Goal: Information Seeking & Learning: Learn about a topic

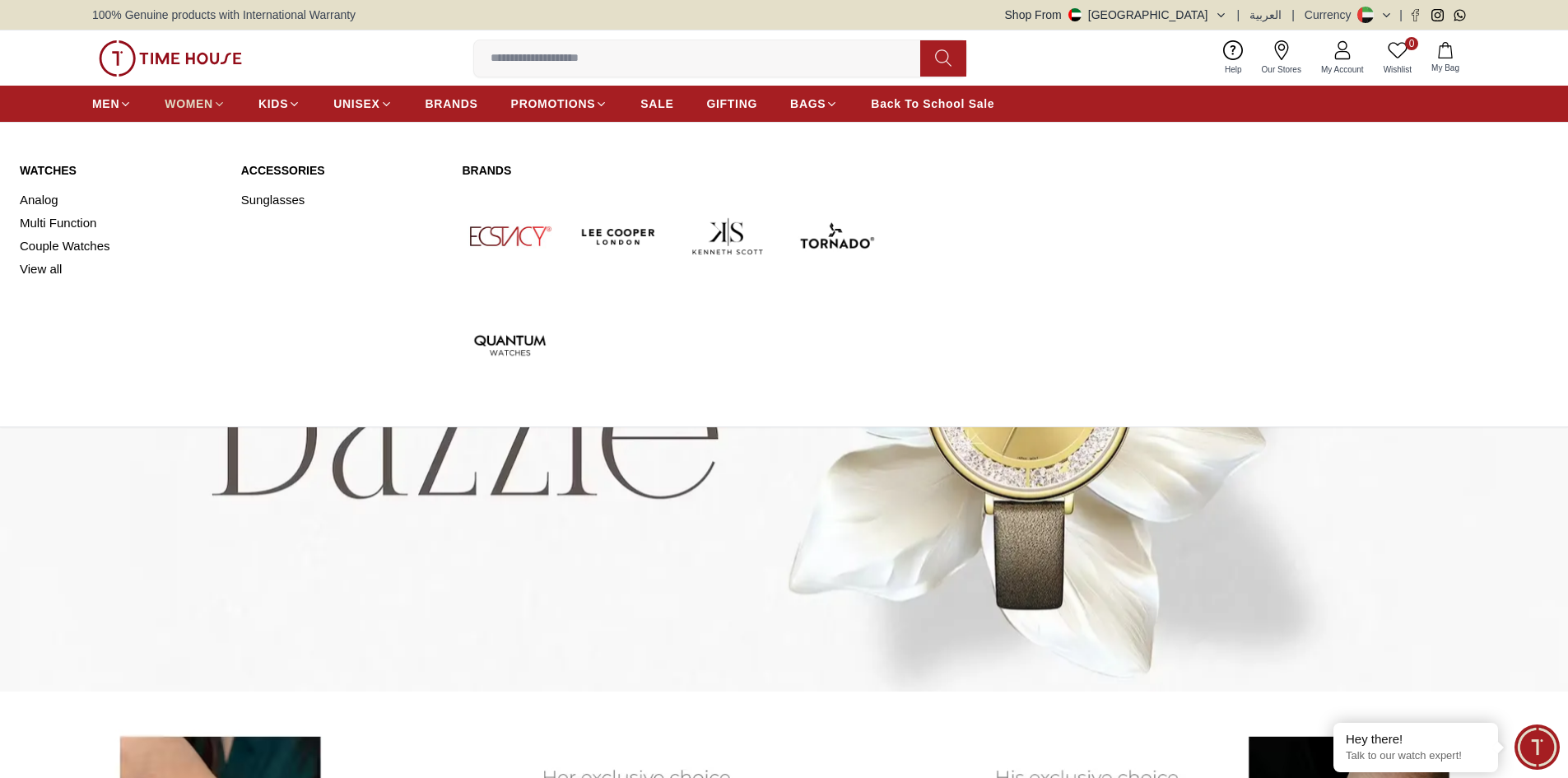
click at [199, 106] on span "WOMEN" at bounding box center [188, 103] width 48 height 16
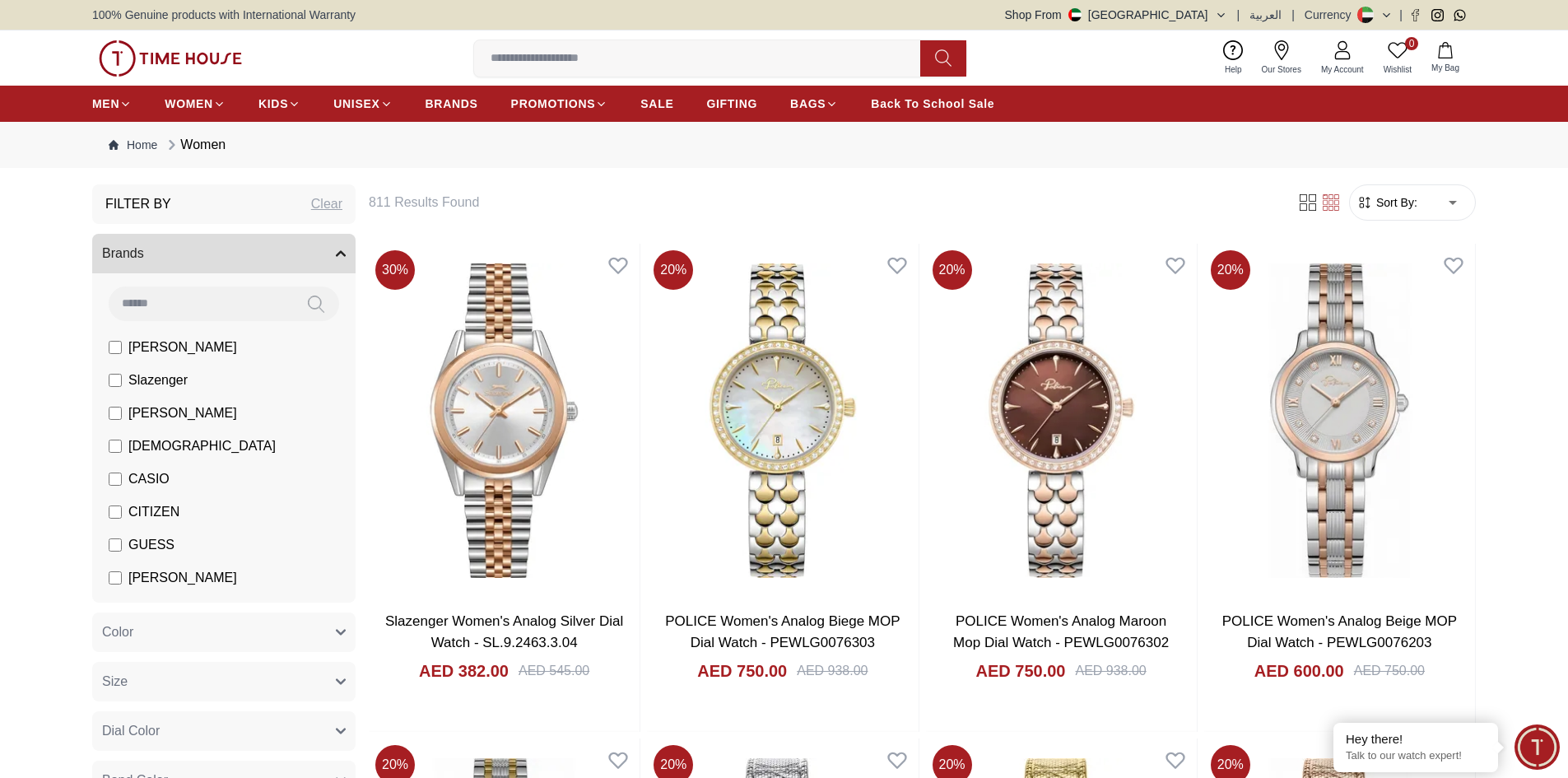
click at [1390, 214] on form "Sort By: ​ ****** ​" at bounding box center [1412, 202] width 127 height 36
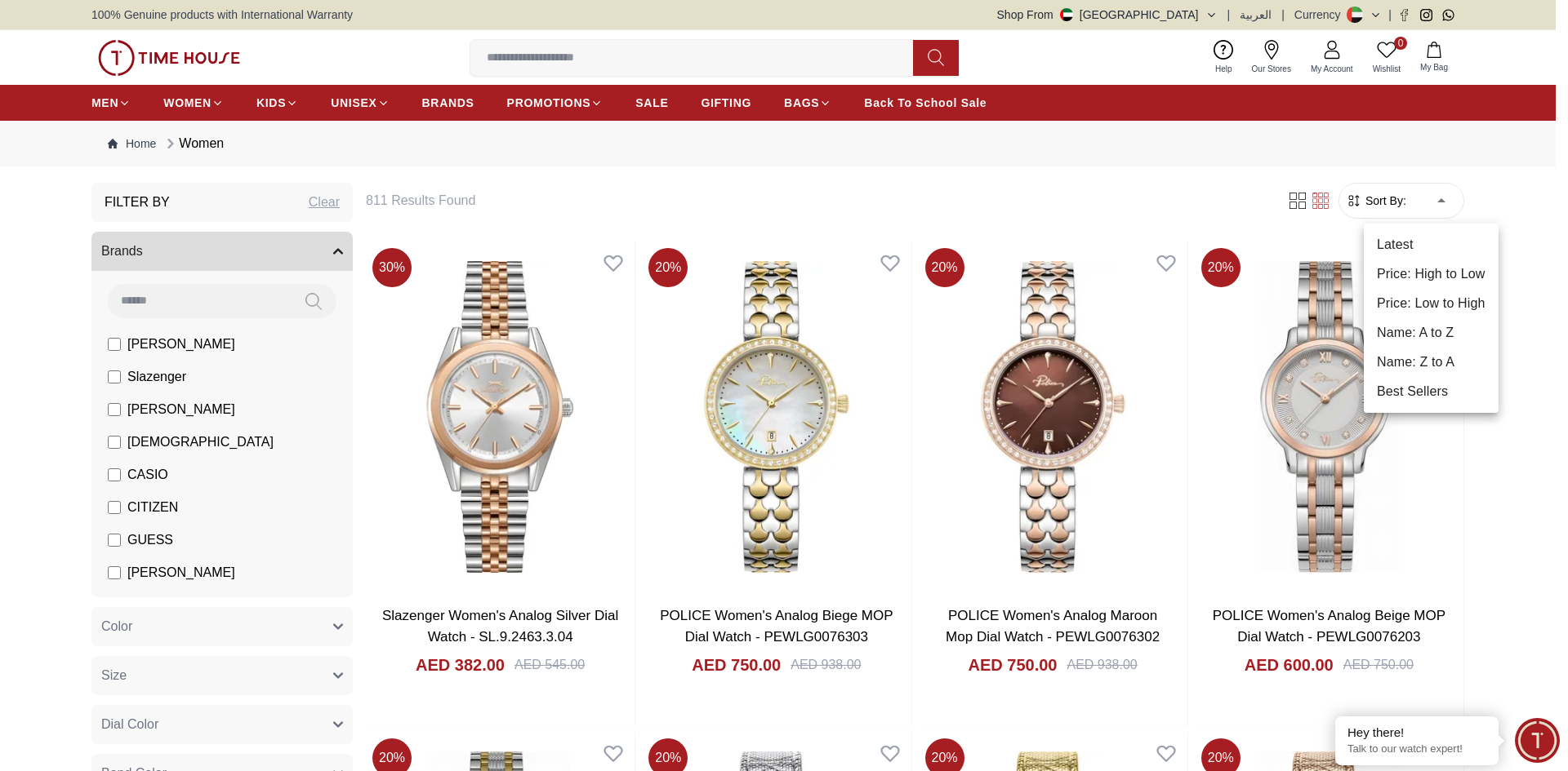
click at [1417, 302] on li "Price: Low to High" at bounding box center [1430, 303] width 135 height 29
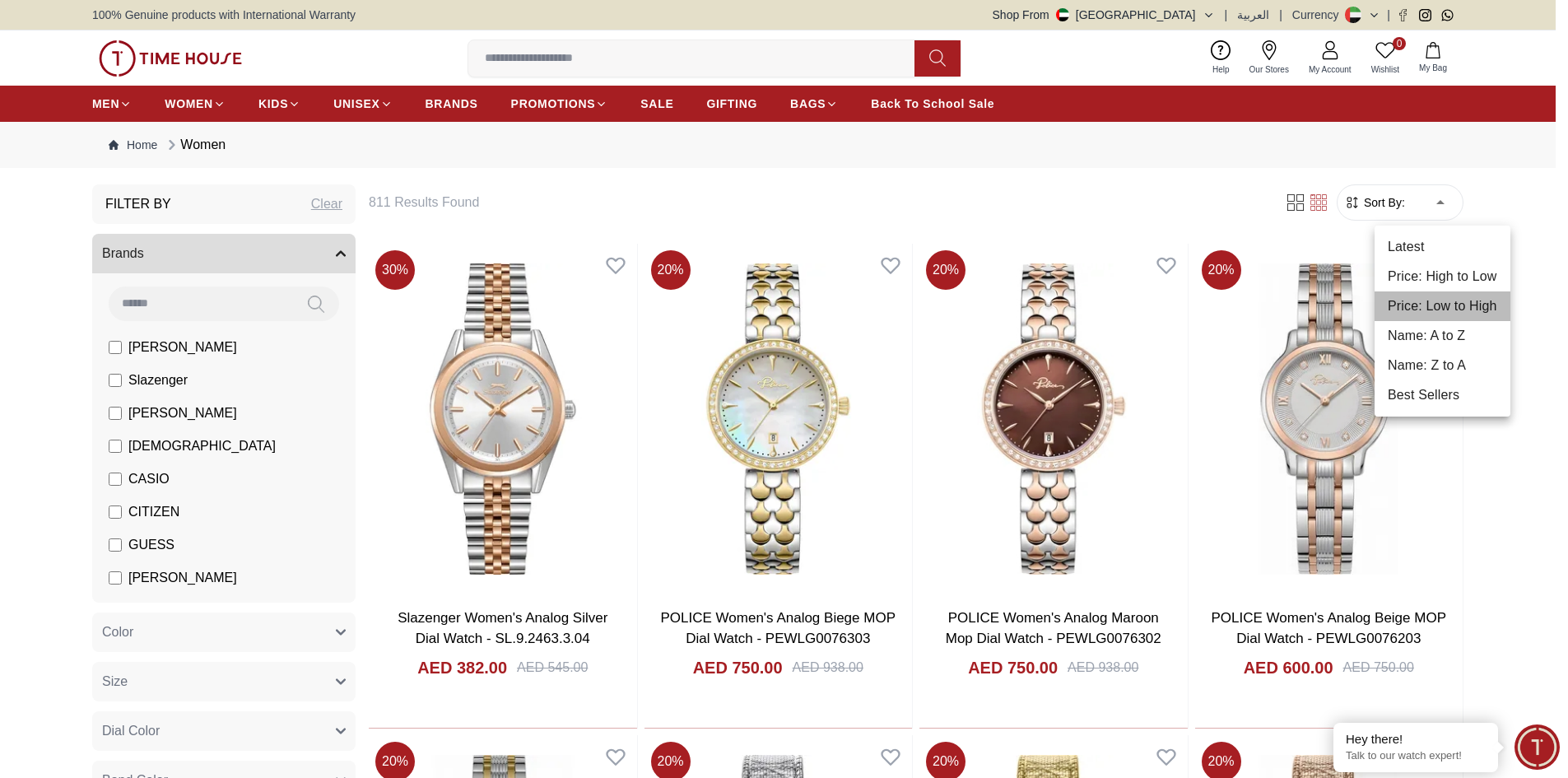
type input "*"
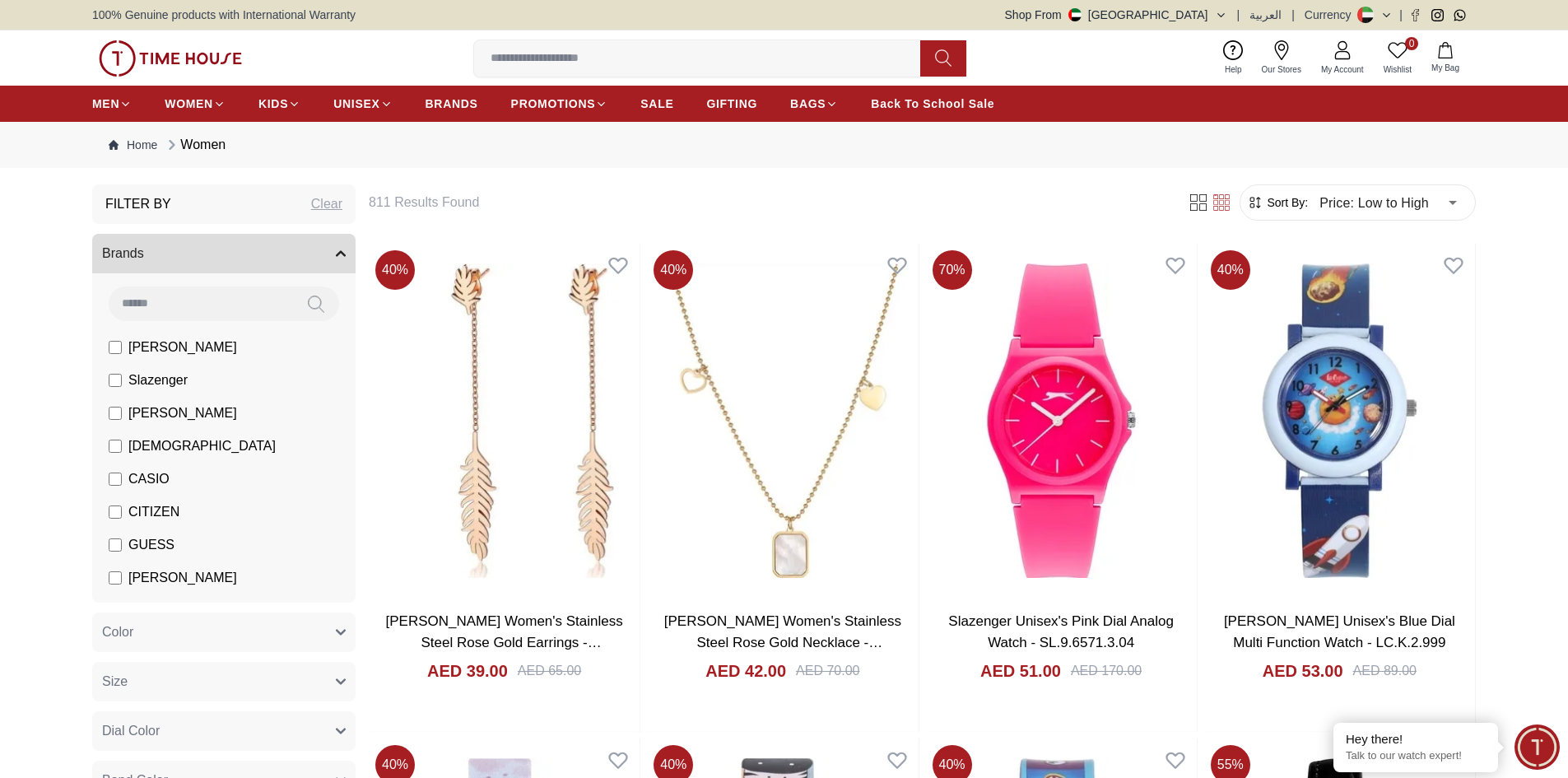
click at [198, 142] on div "Women" at bounding box center [194, 145] width 62 height 19
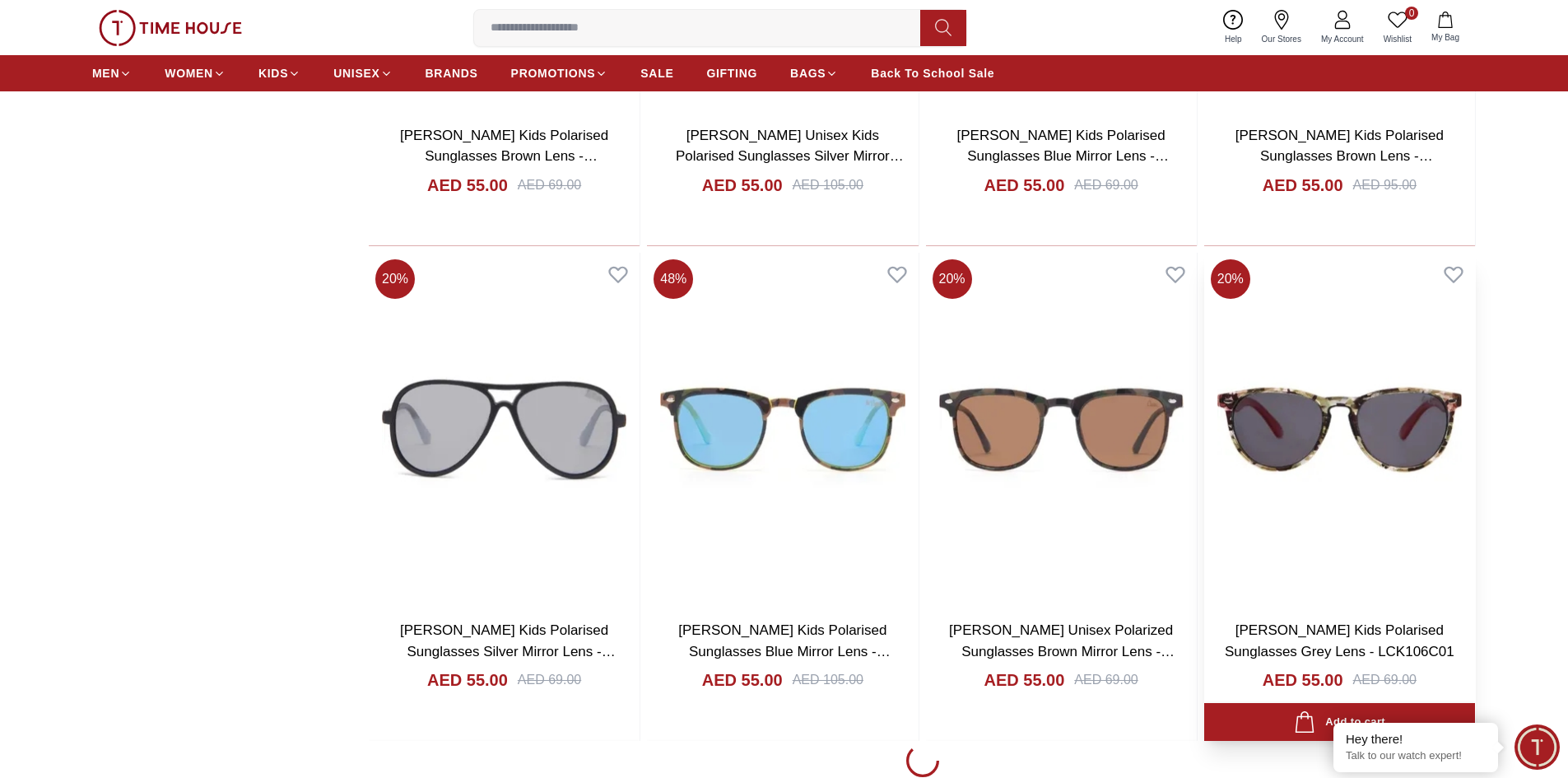
scroll to position [2223, 0]
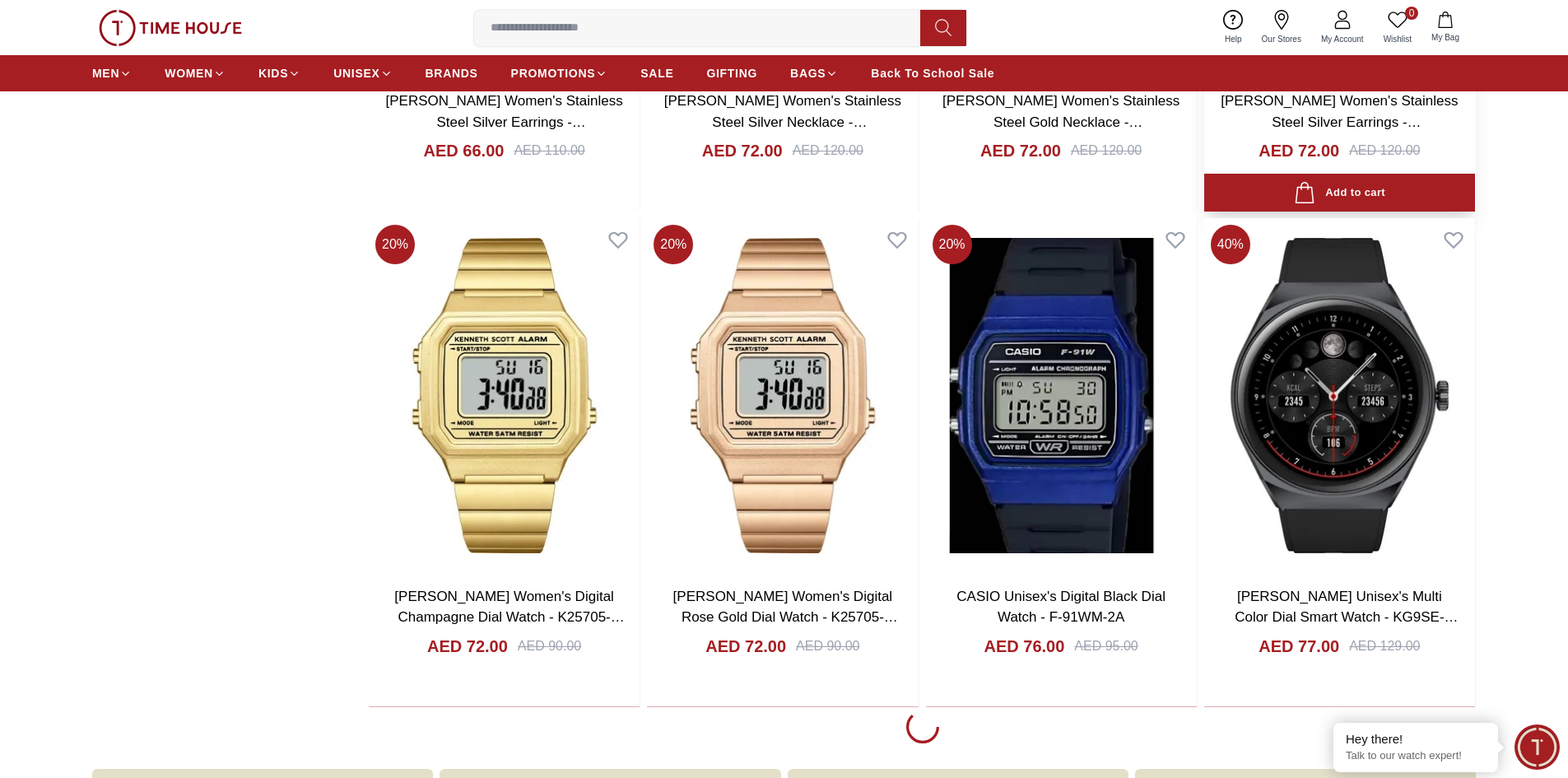
scroll to position [7164, 0]
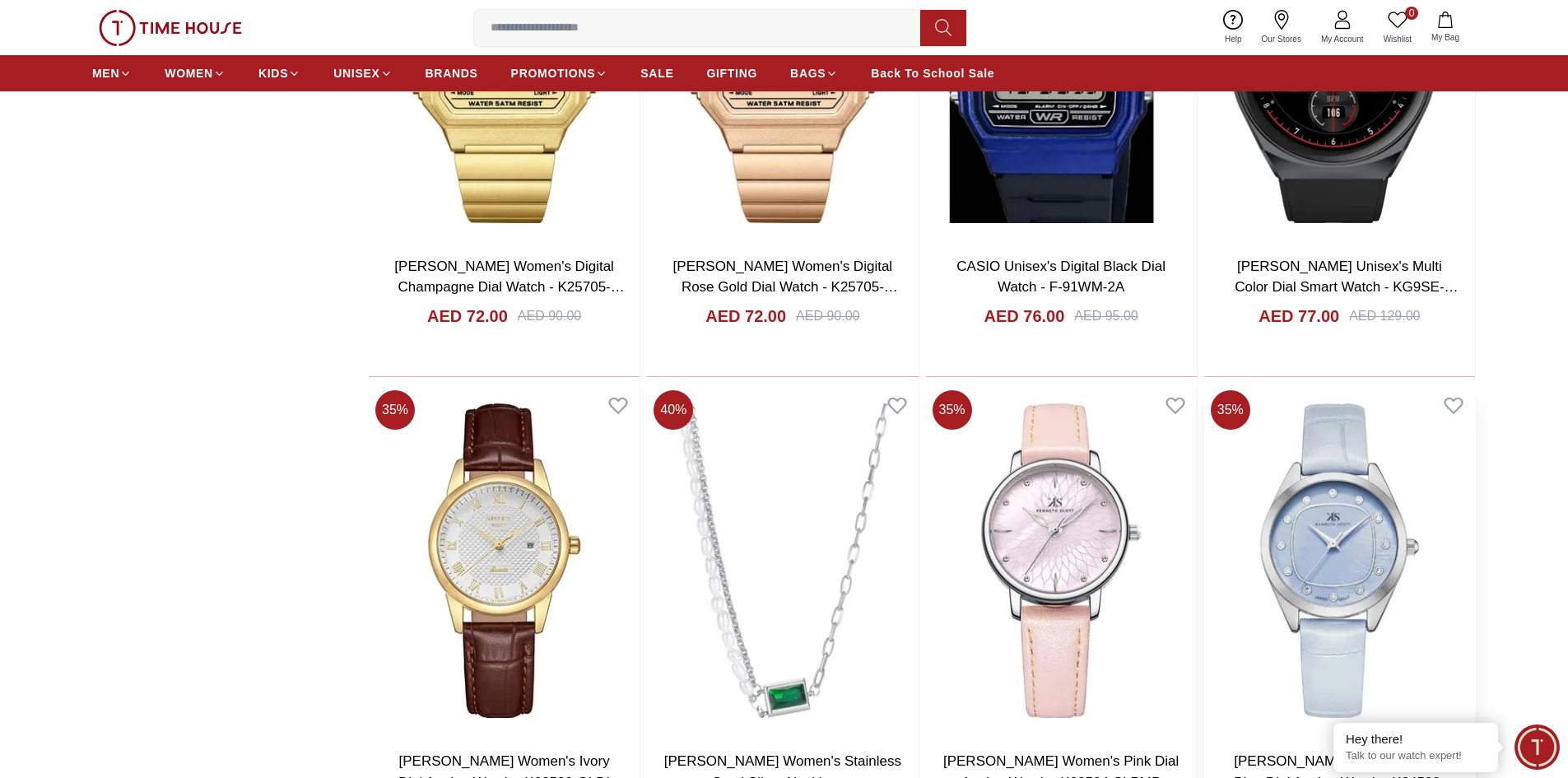
scroll to position [7493, 0]
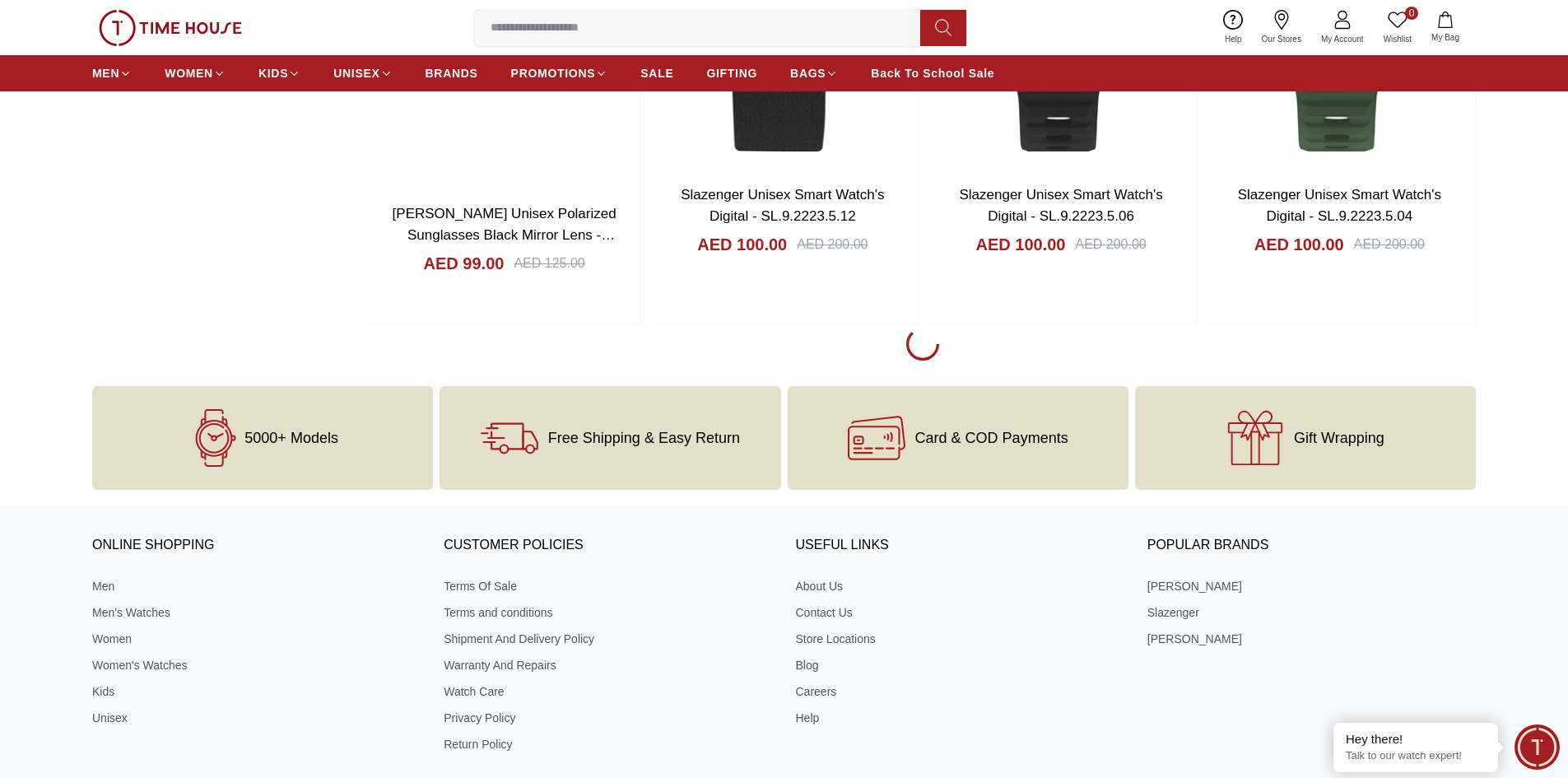
scroll to position [12352, 0]
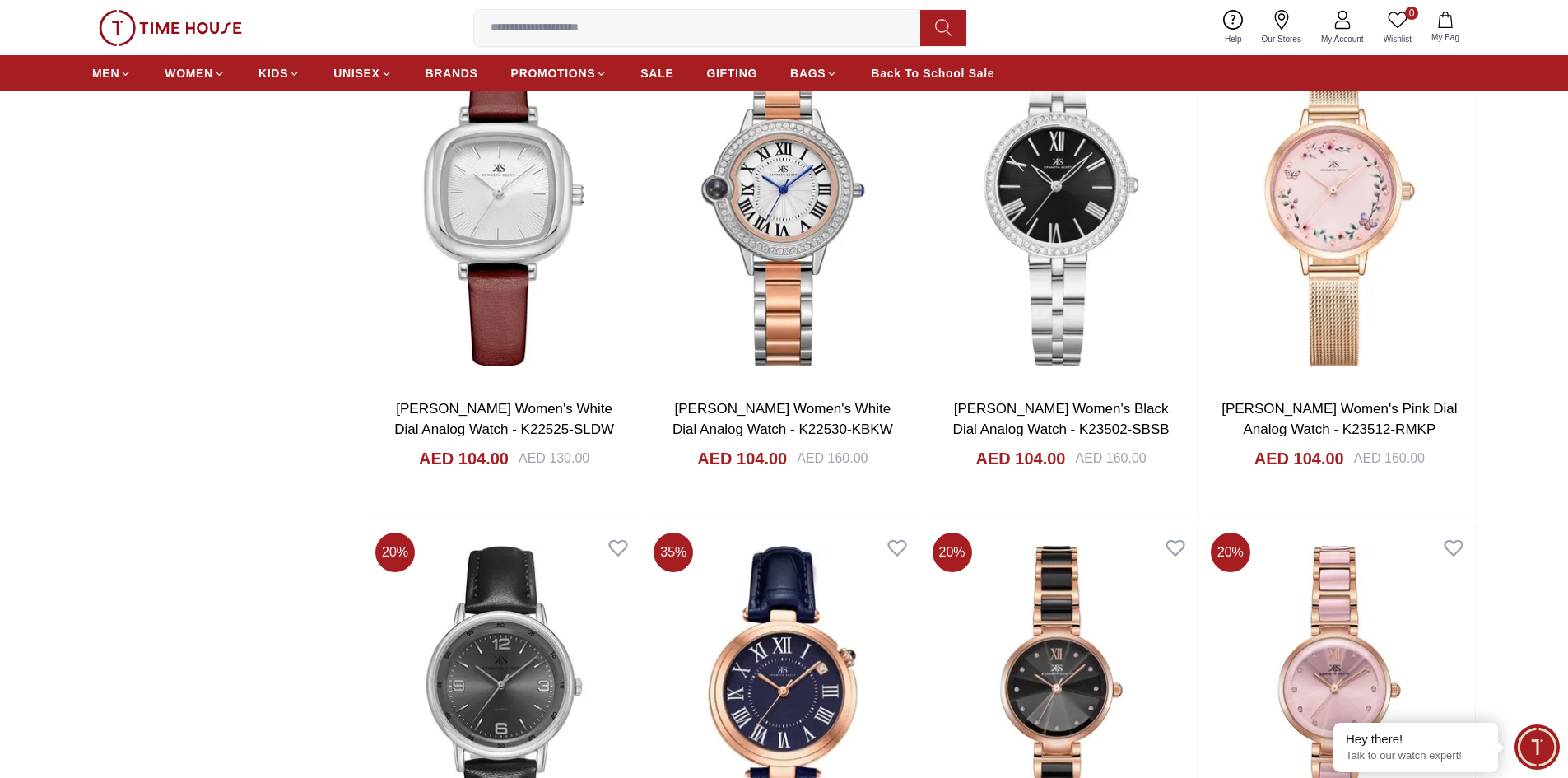
scroll to position [12681, 0]
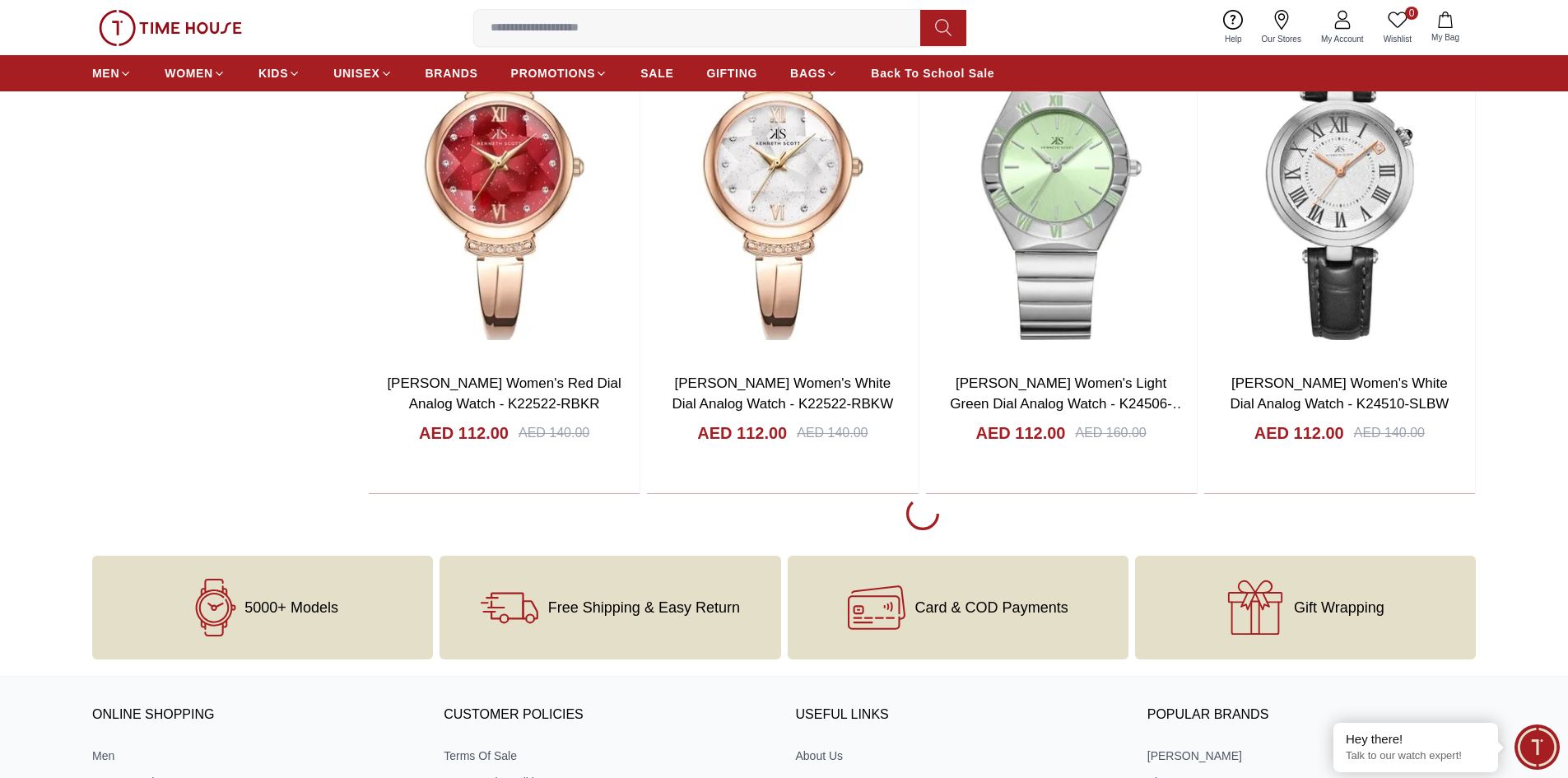
scroll to position [17293, 0]
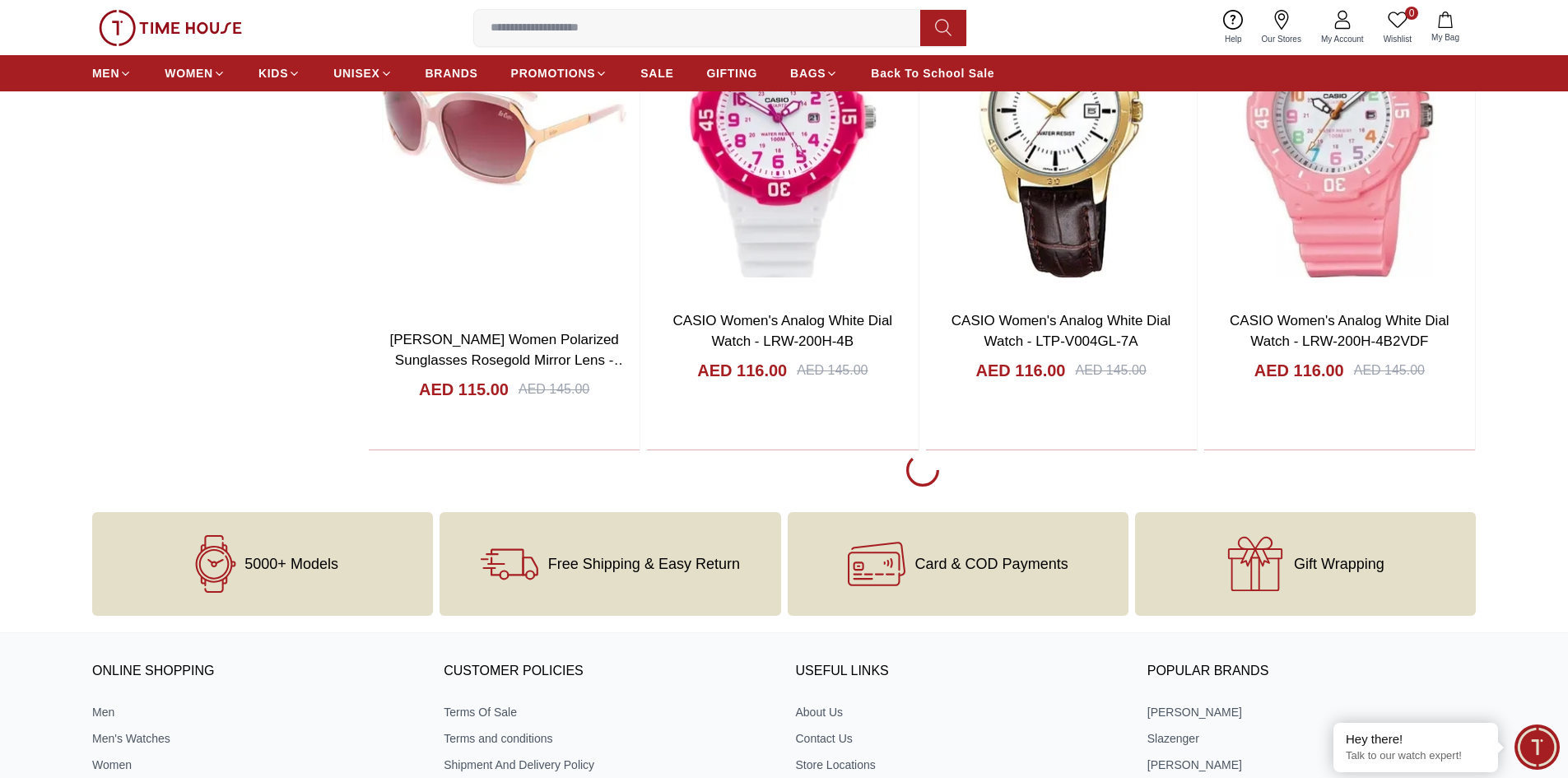
scroll to position [19764, 0]
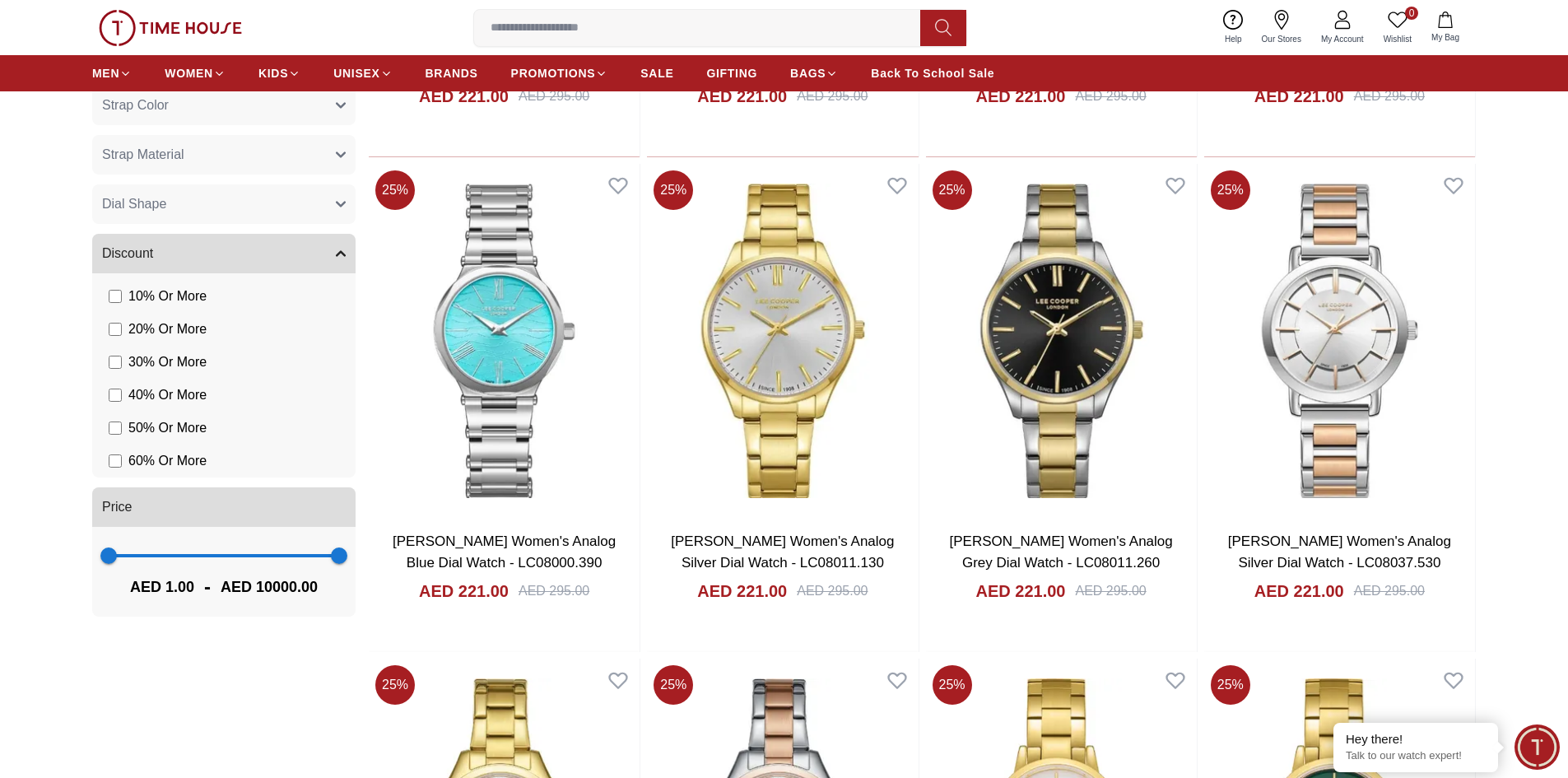
scroll to position [1318, 0]
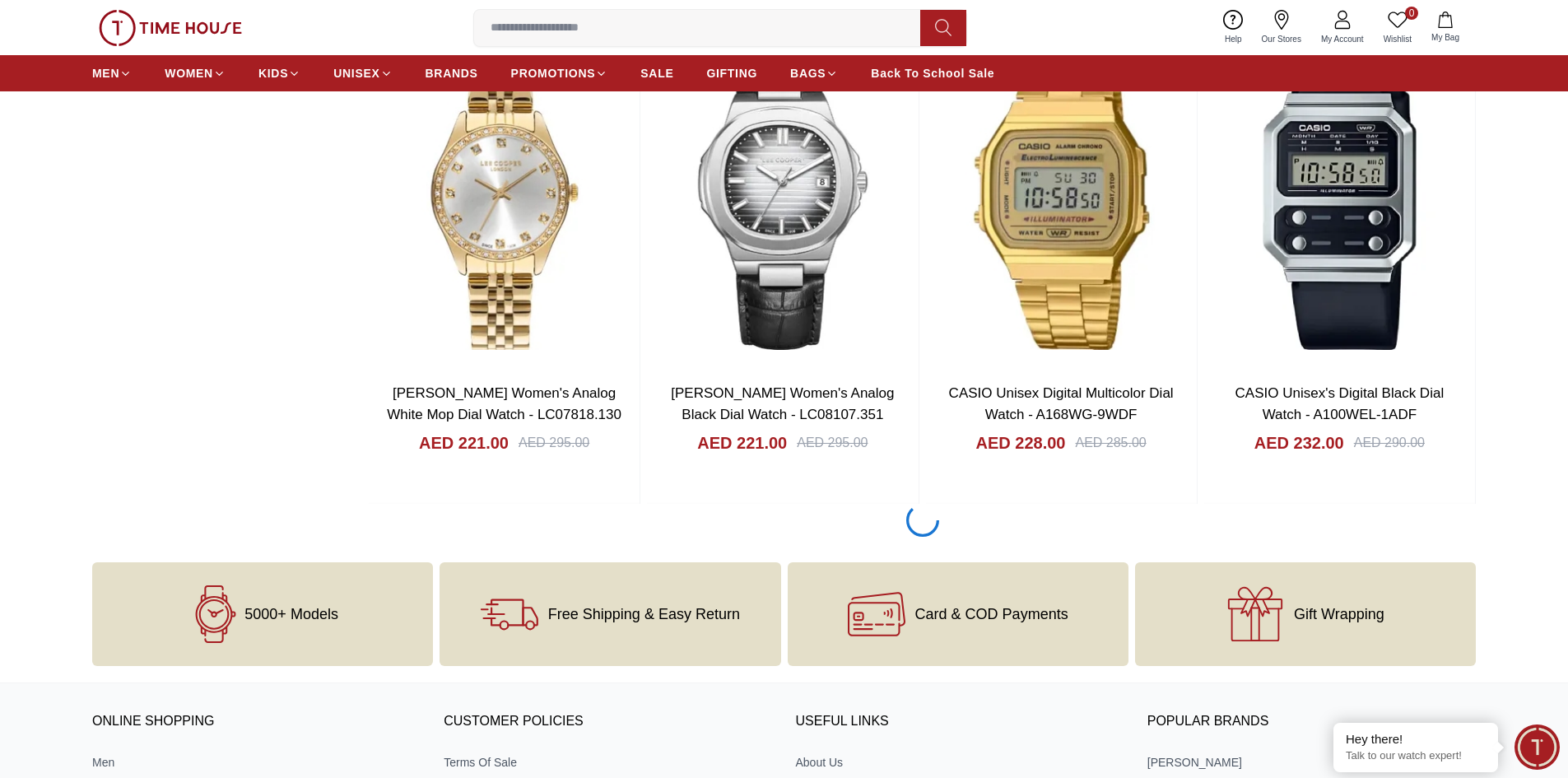
scroll to position [2306, 0]
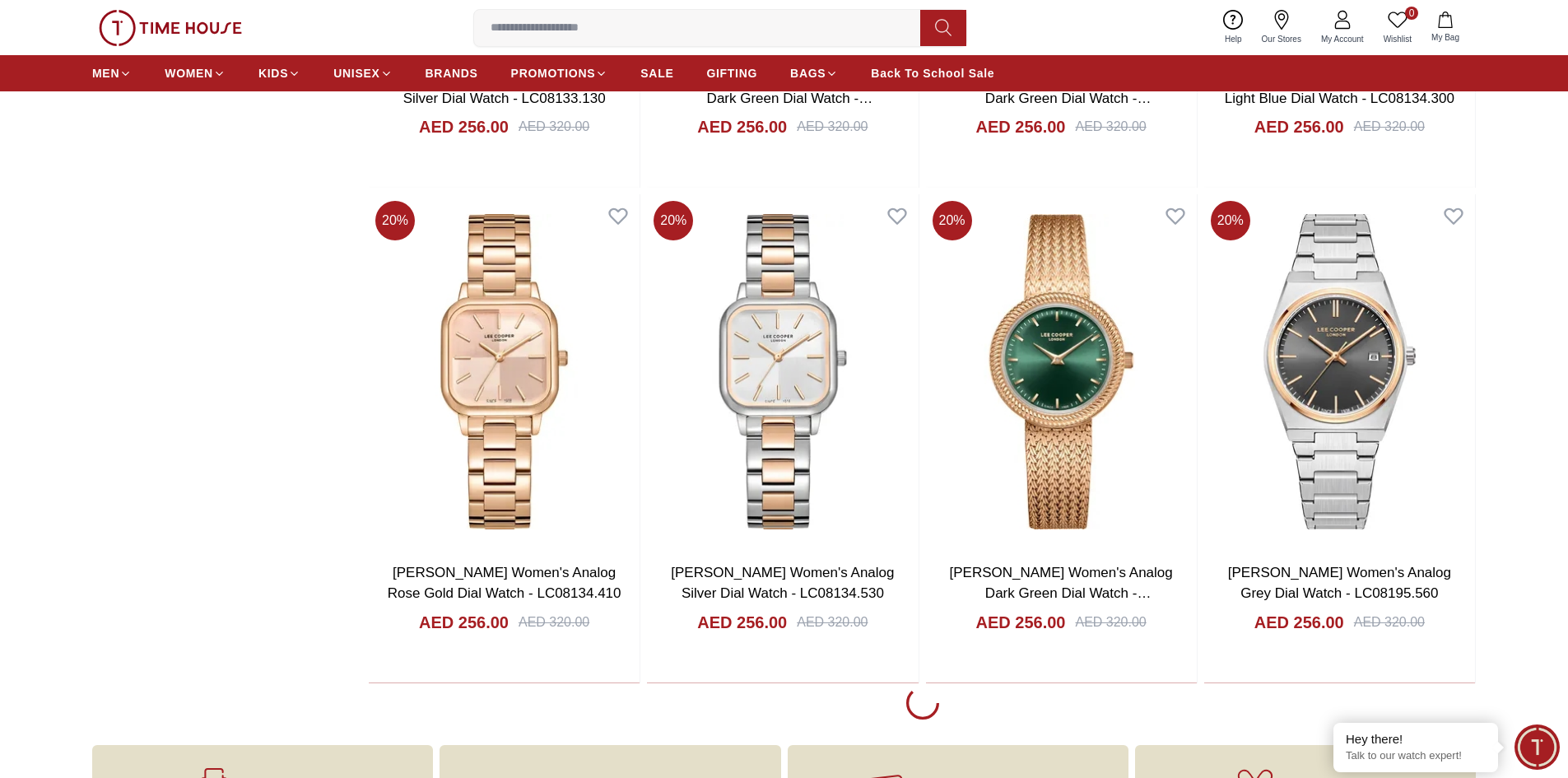
scroll to position [6999, 0]
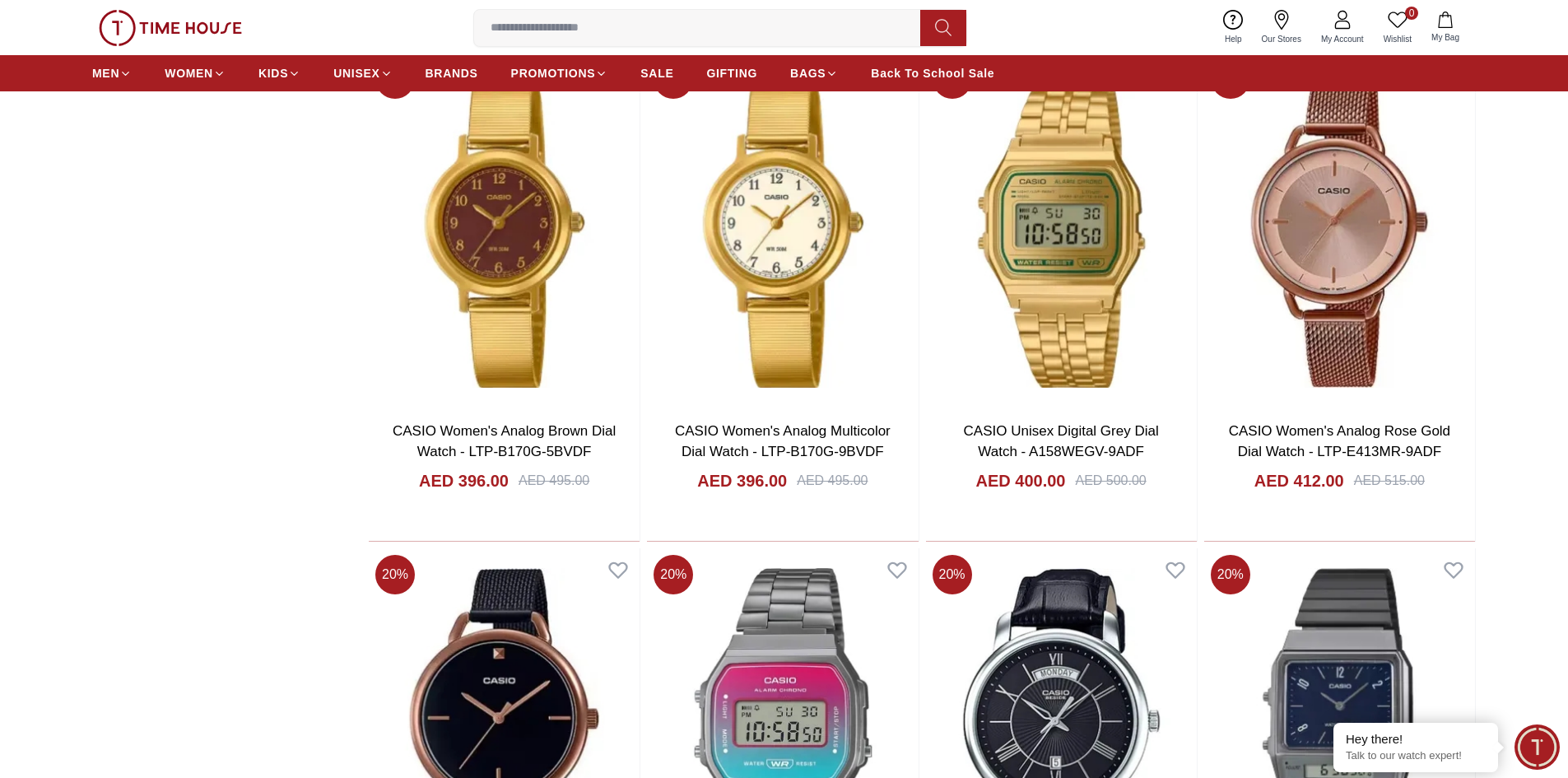
scroll to position [11611, 0]
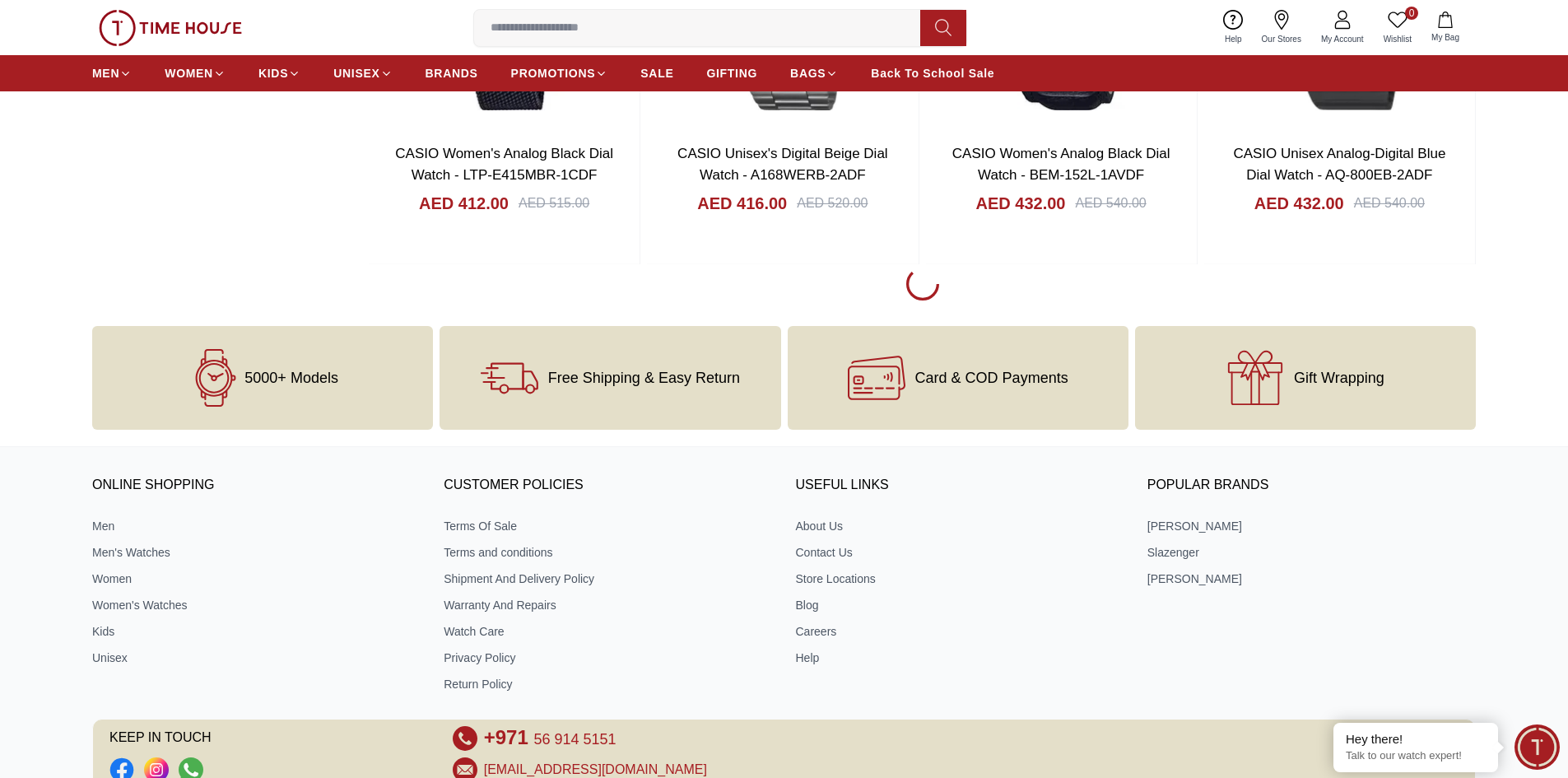
scroll to position [12513, 0]
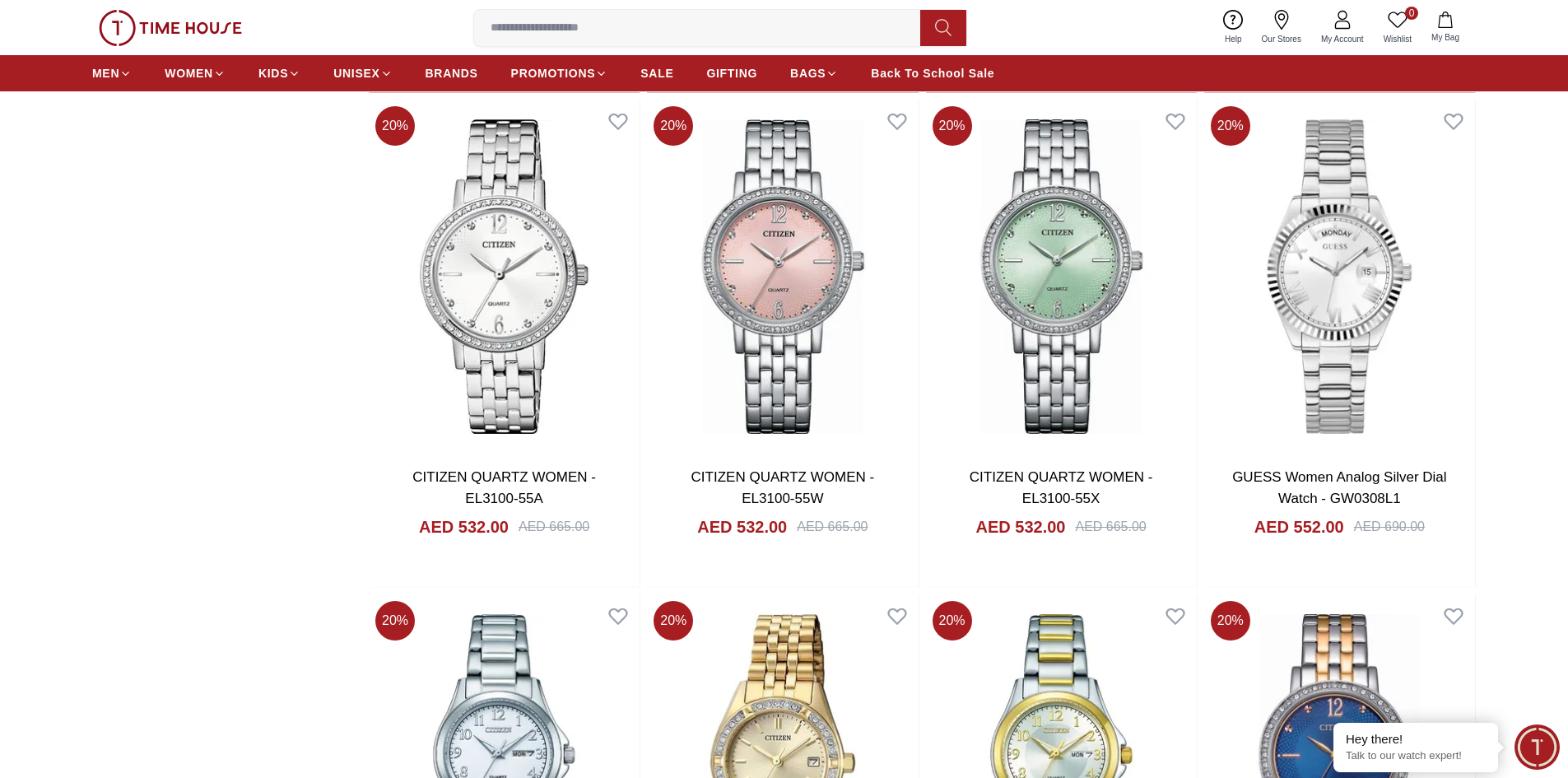
scroll to position [13089, 0]
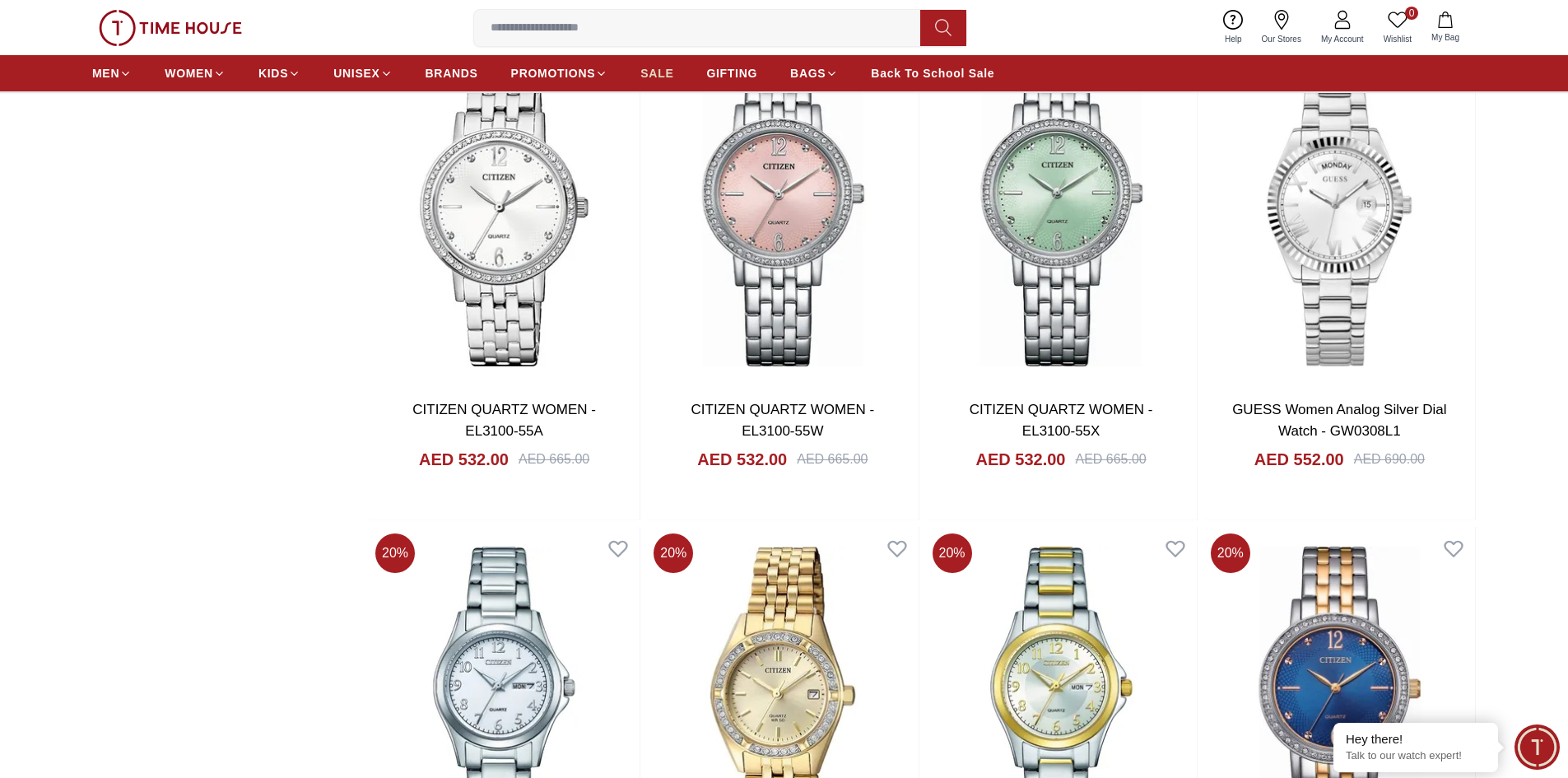
click at [656, 74] on span "SALE" at bounding box center [657, 73] width 33 height 16
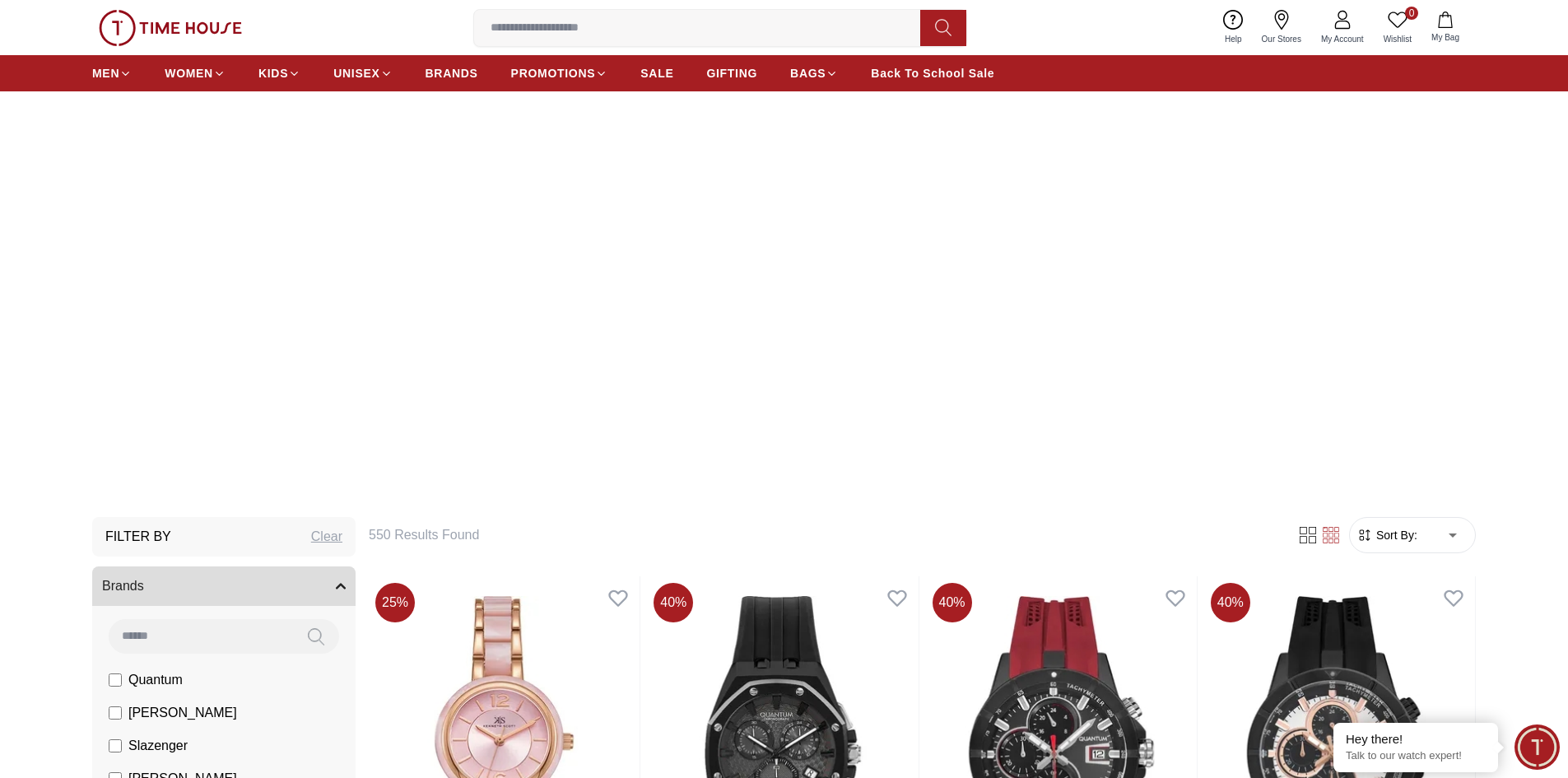
scroll to position [412, 0]
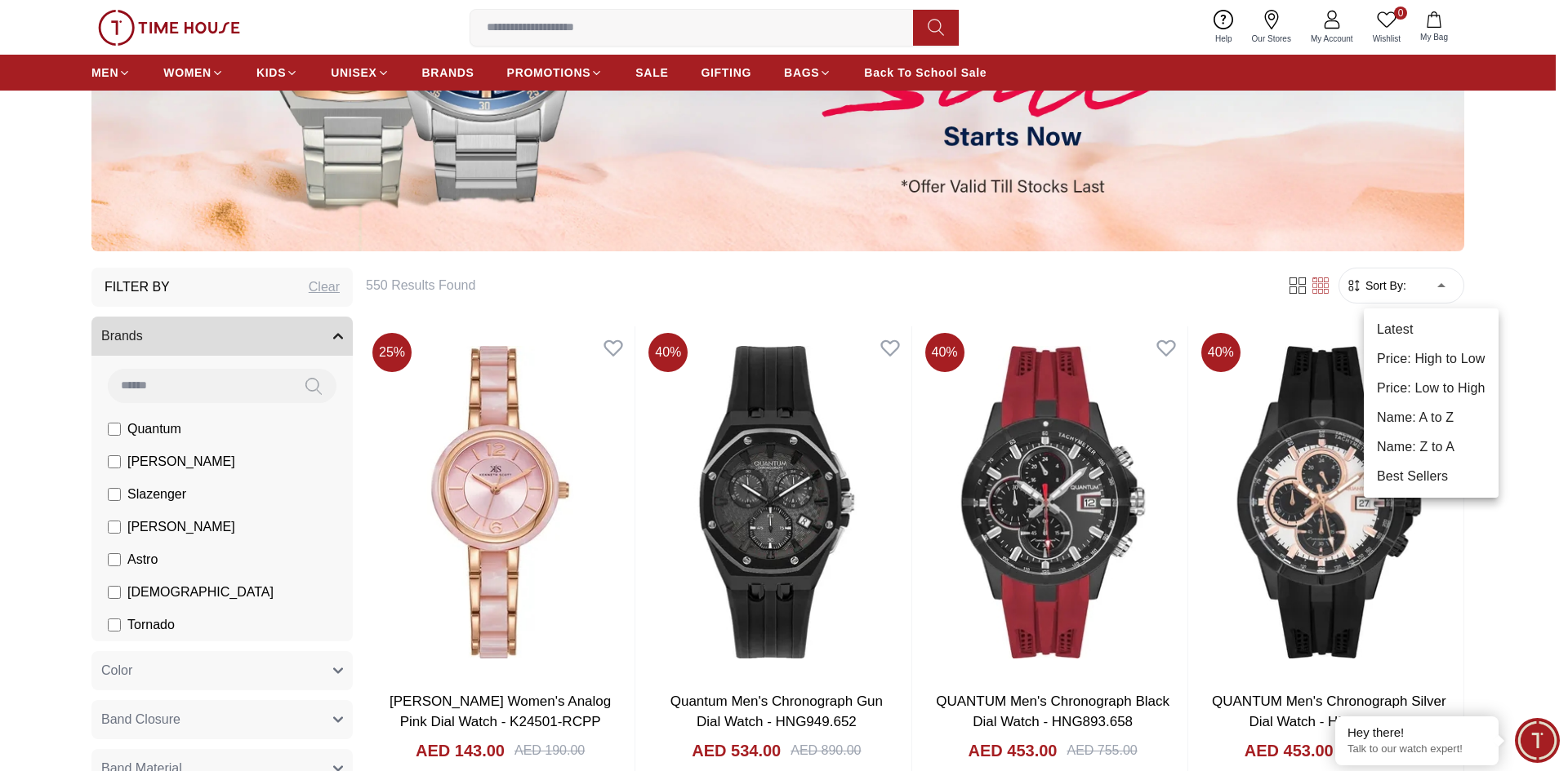
click at [1408, 378] on li "Price: Low to High" at bounding box center [1430, 388] width 135 height 29
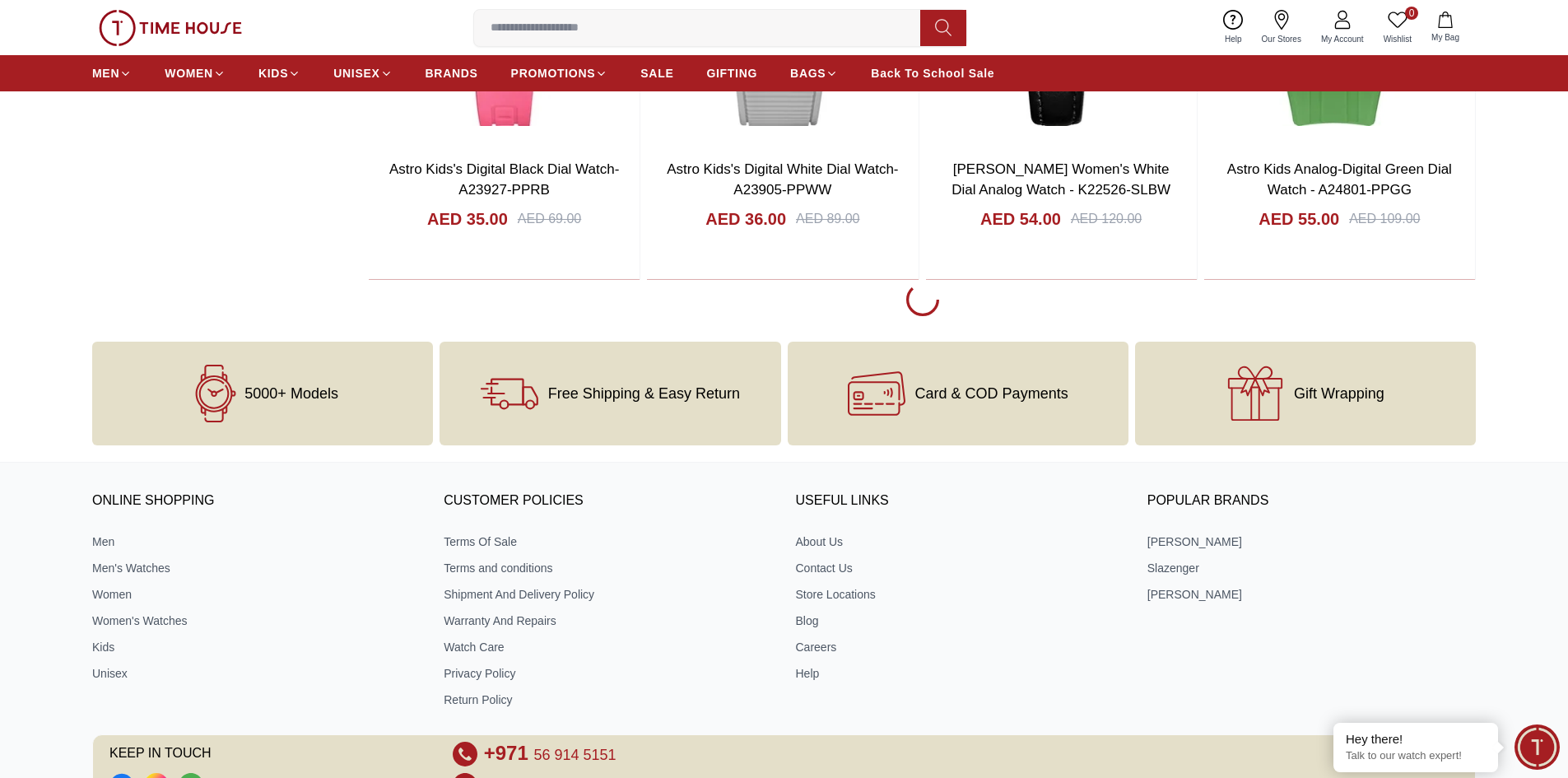
scroll to position [2965, 0]
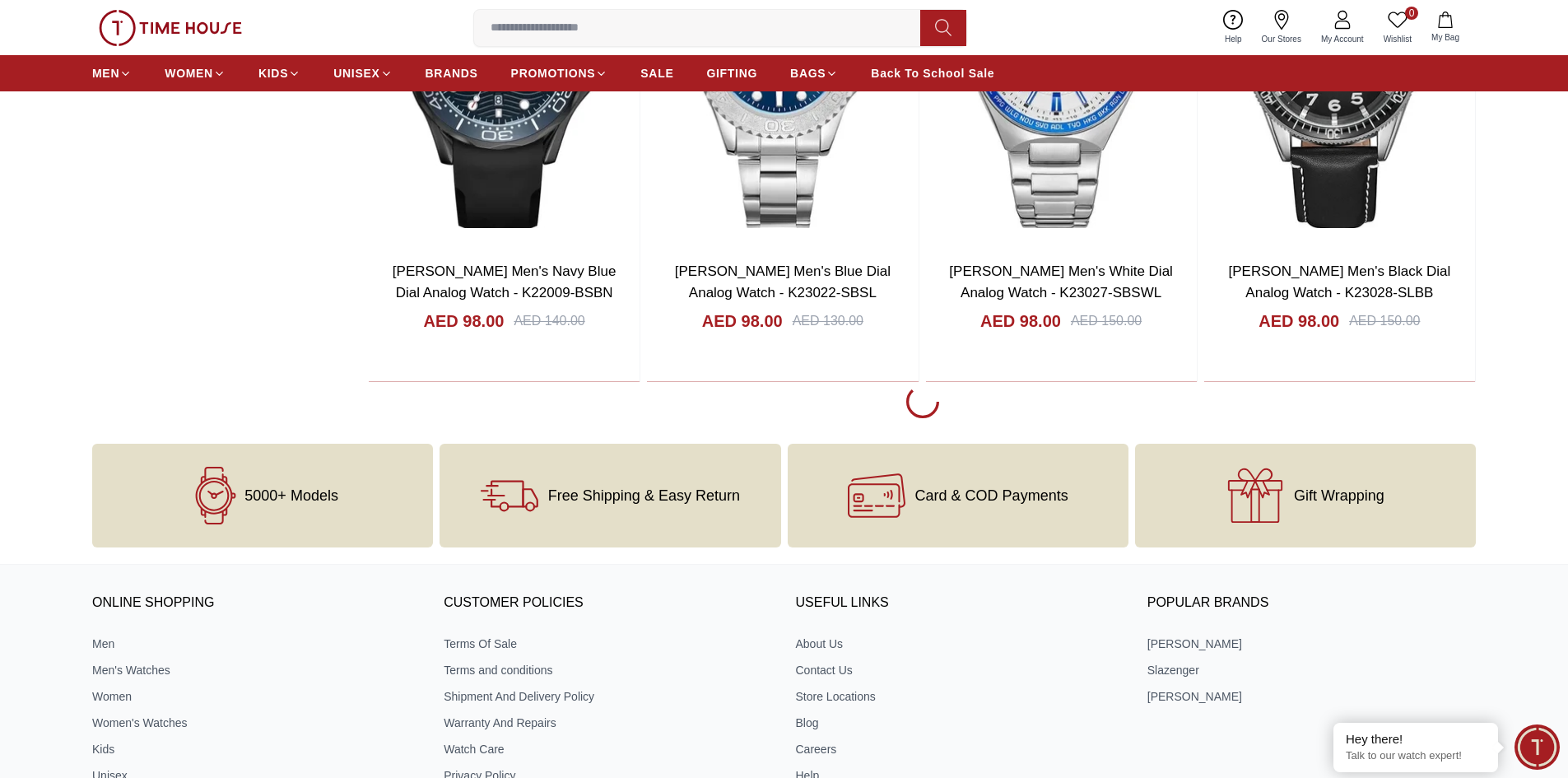
scroll to position [7823, 0]
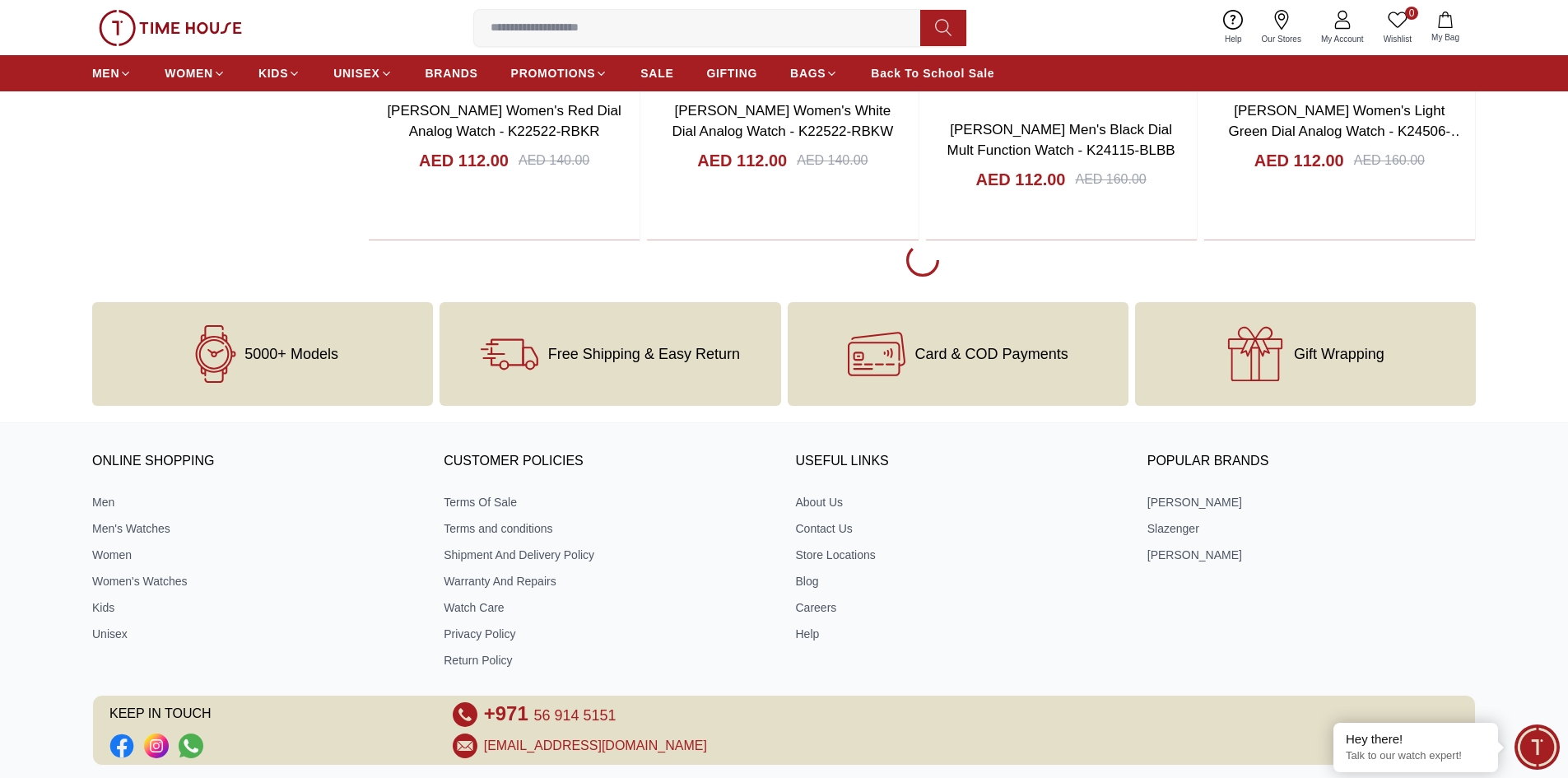
scroll to position [12928, 0]
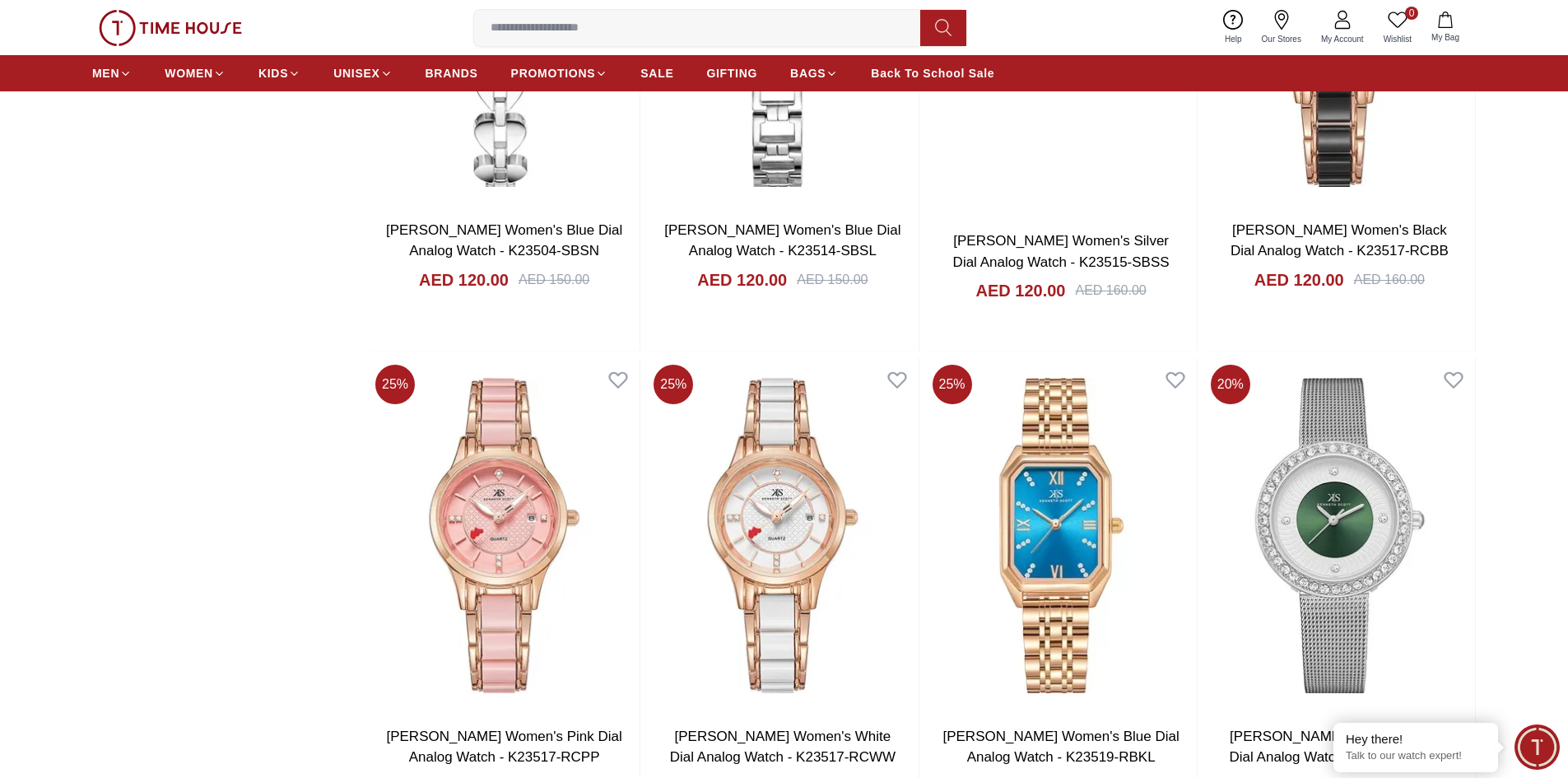
scroll to position [17293, 0]
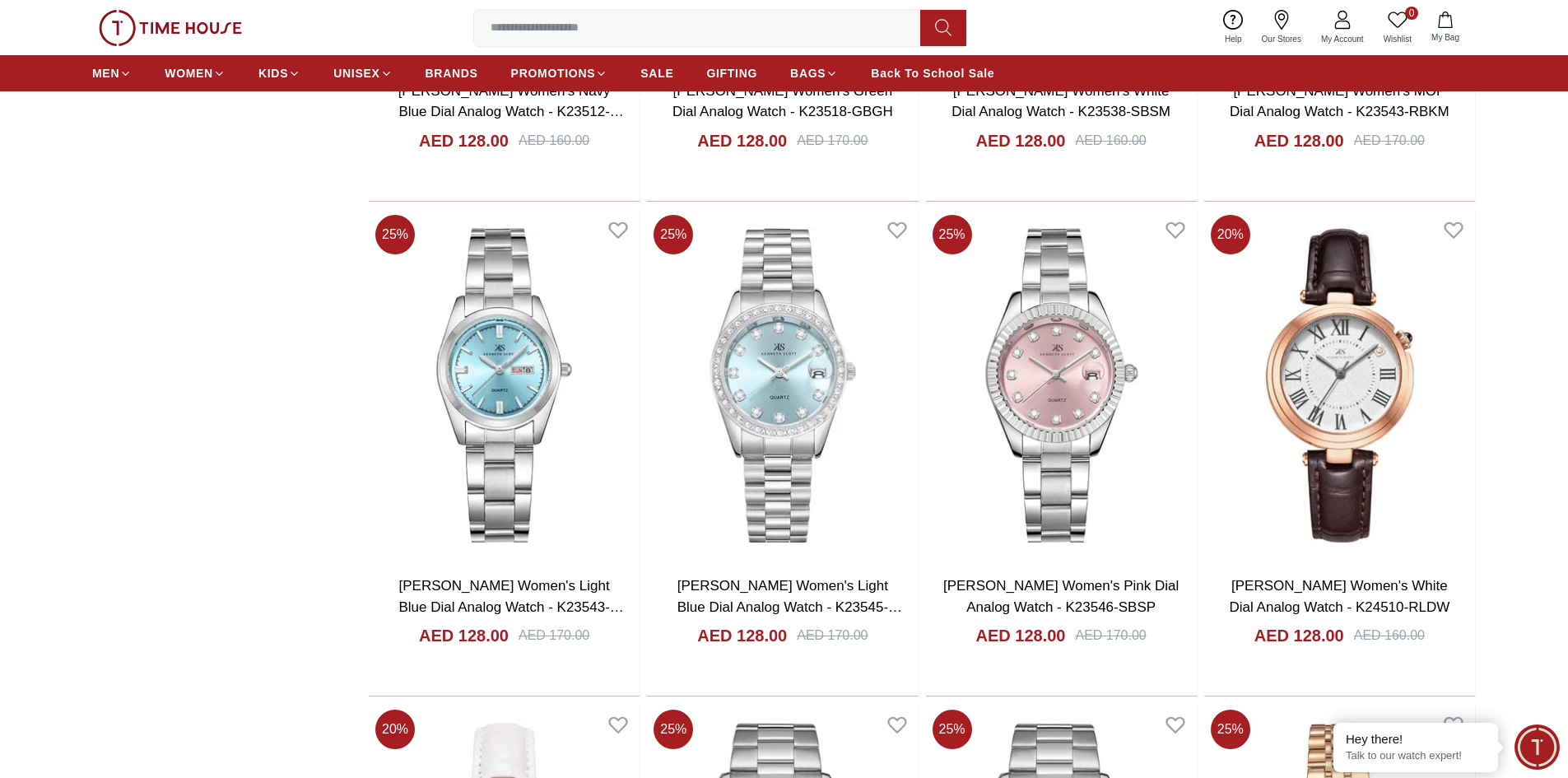
scroll to position [22367, 0]
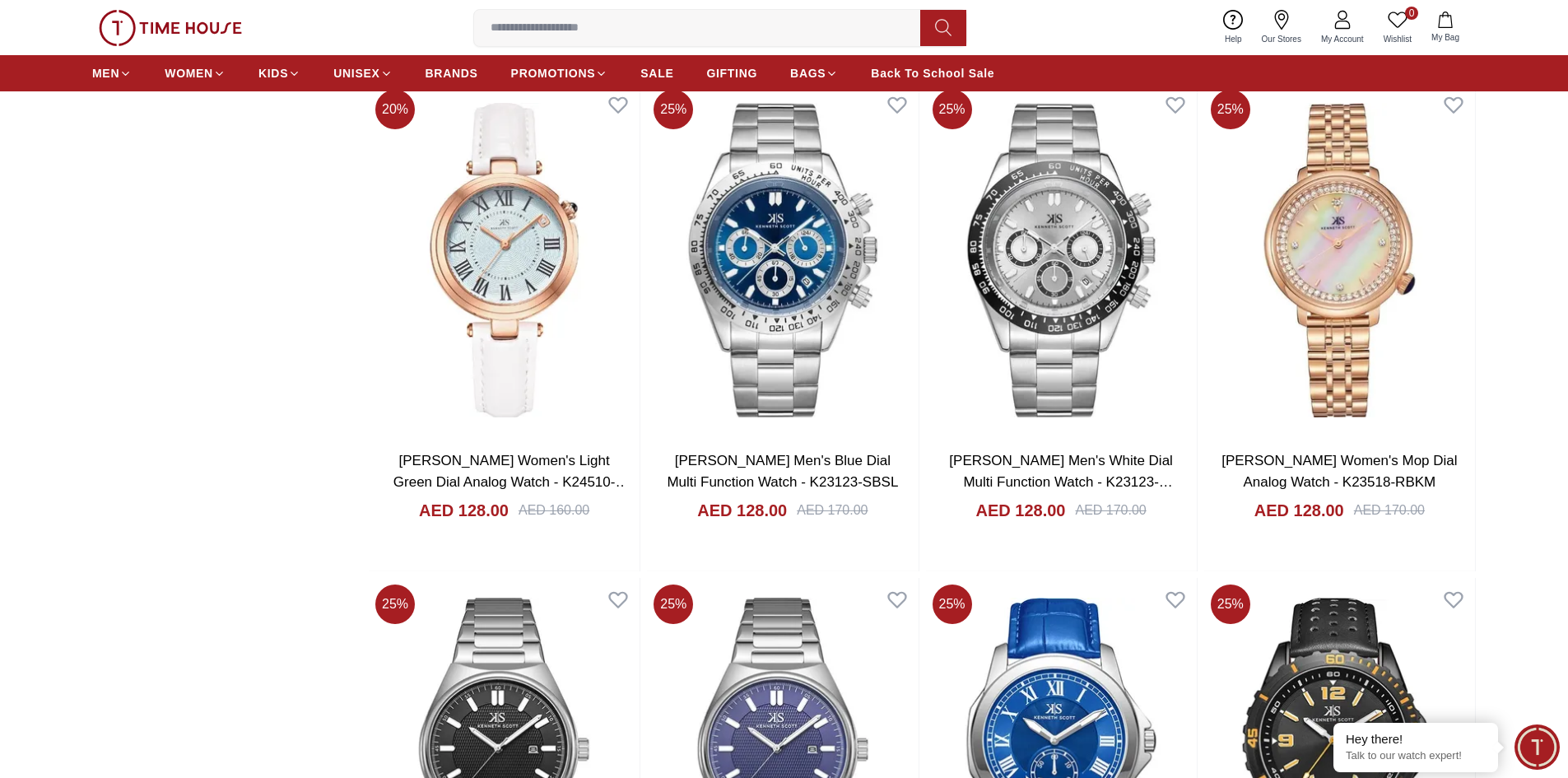
scroll to position [22778, 0]
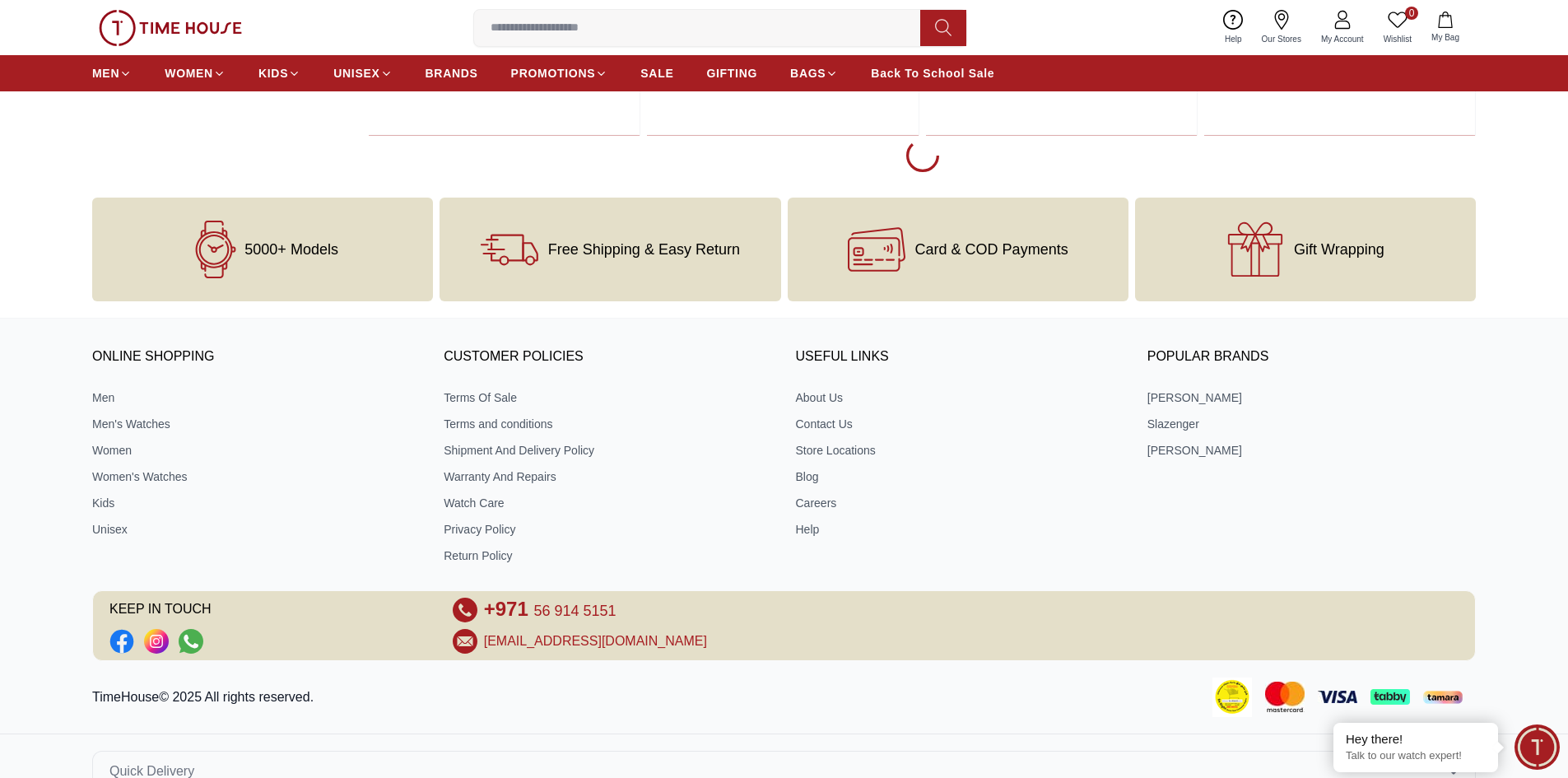
scroll to position [27884, 0]
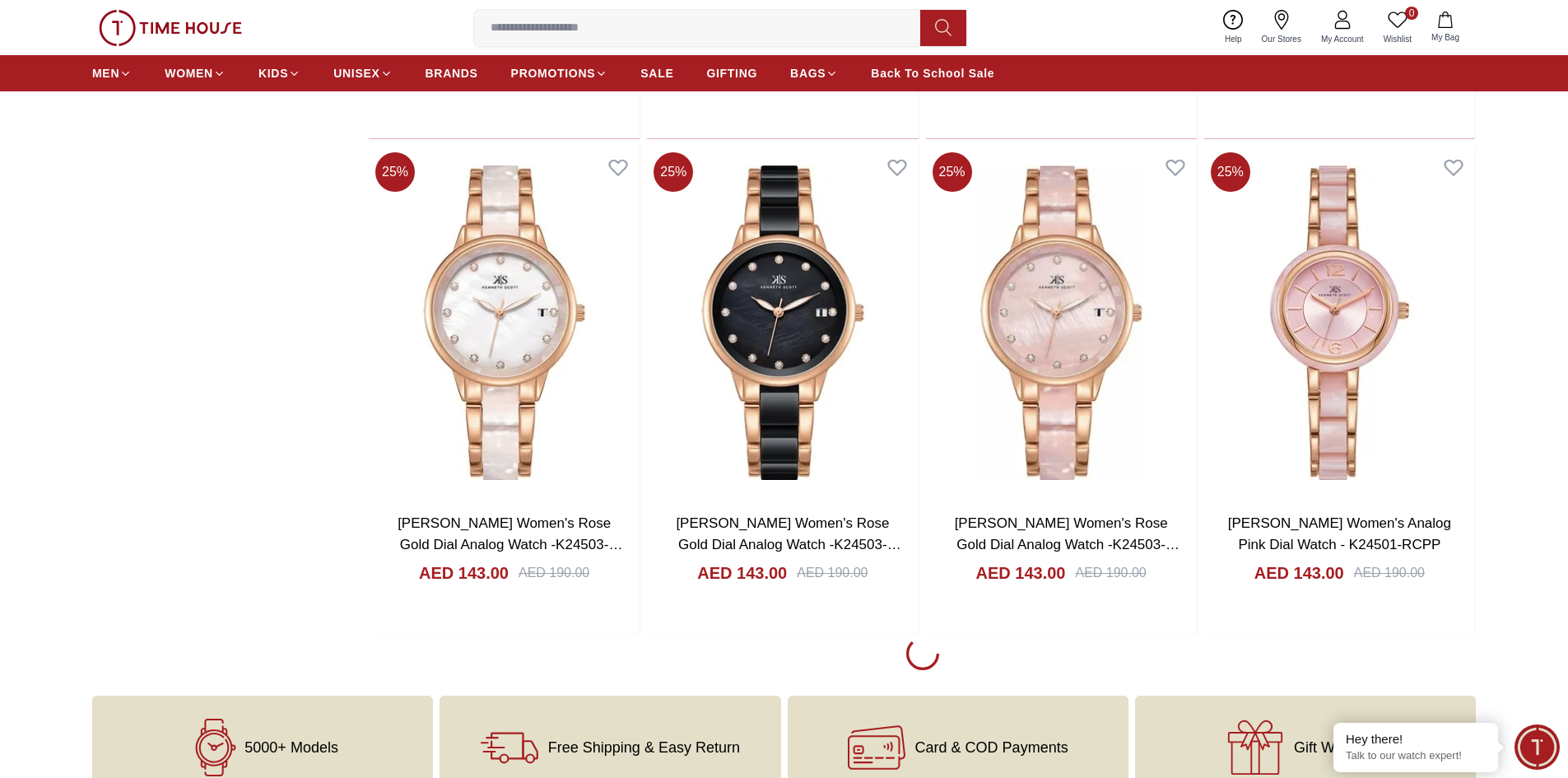
scroll to position [29860, 0]
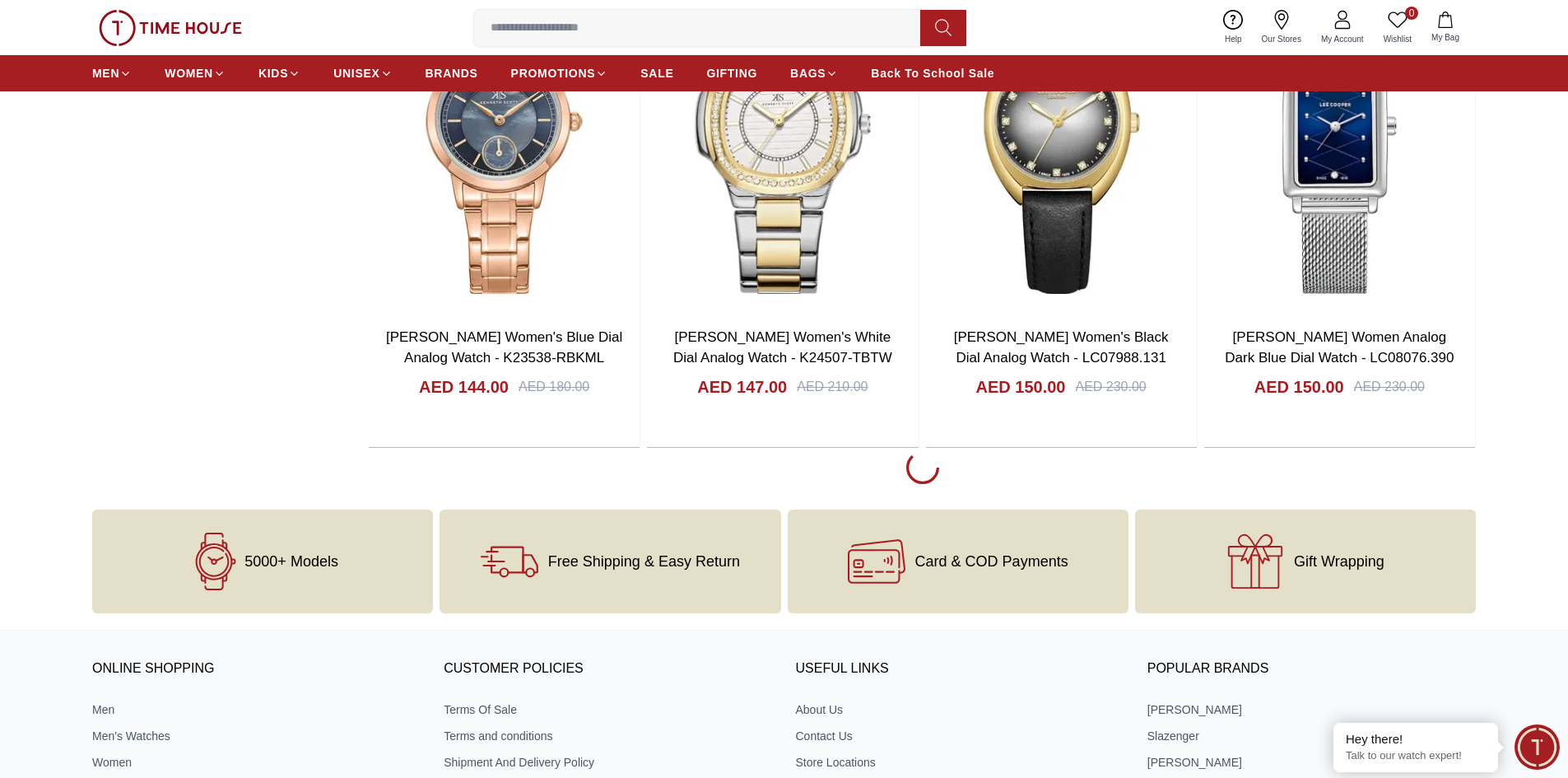
scroll to position [32578, 0]
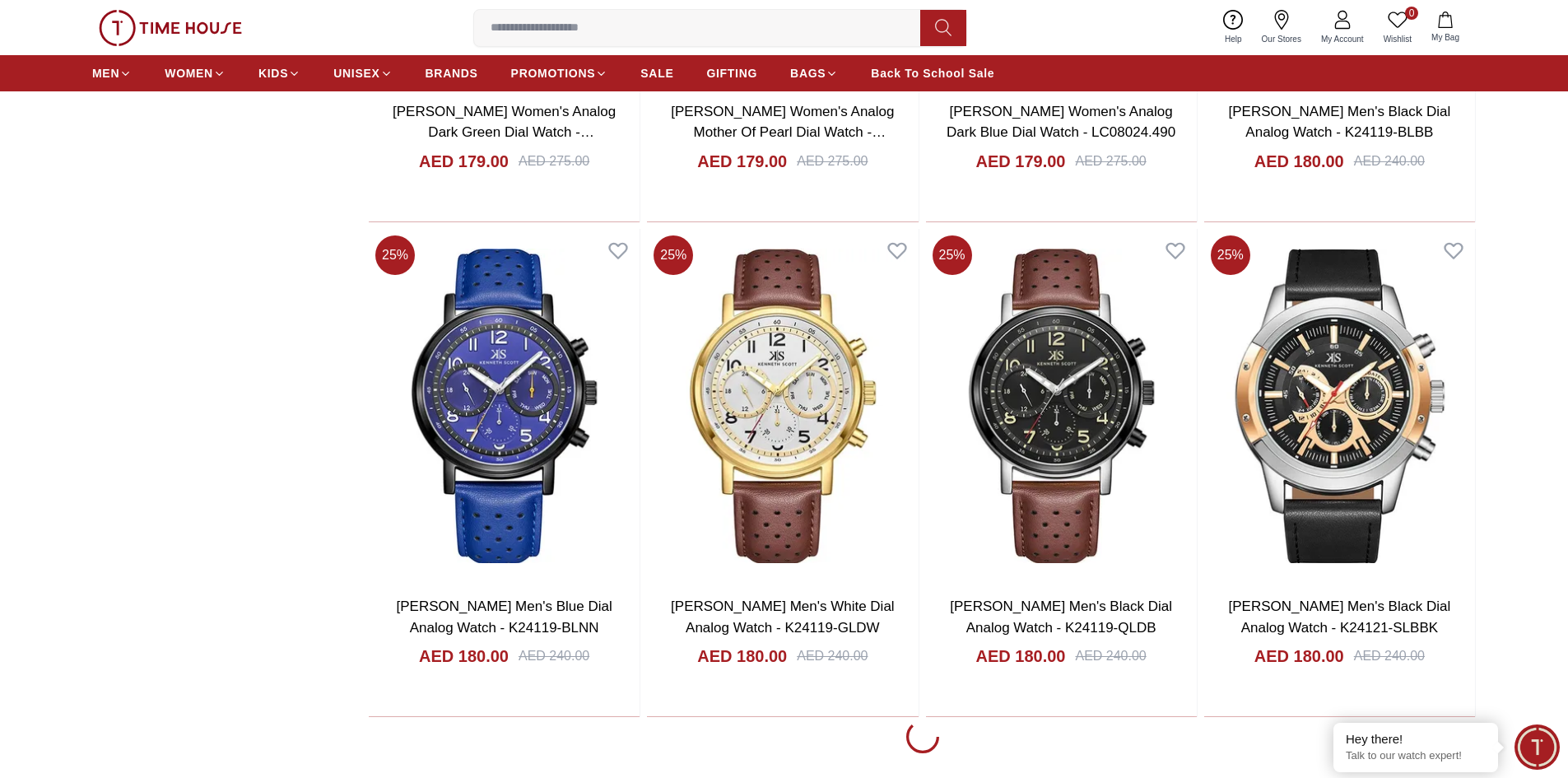
scroll to position [37235, 0]
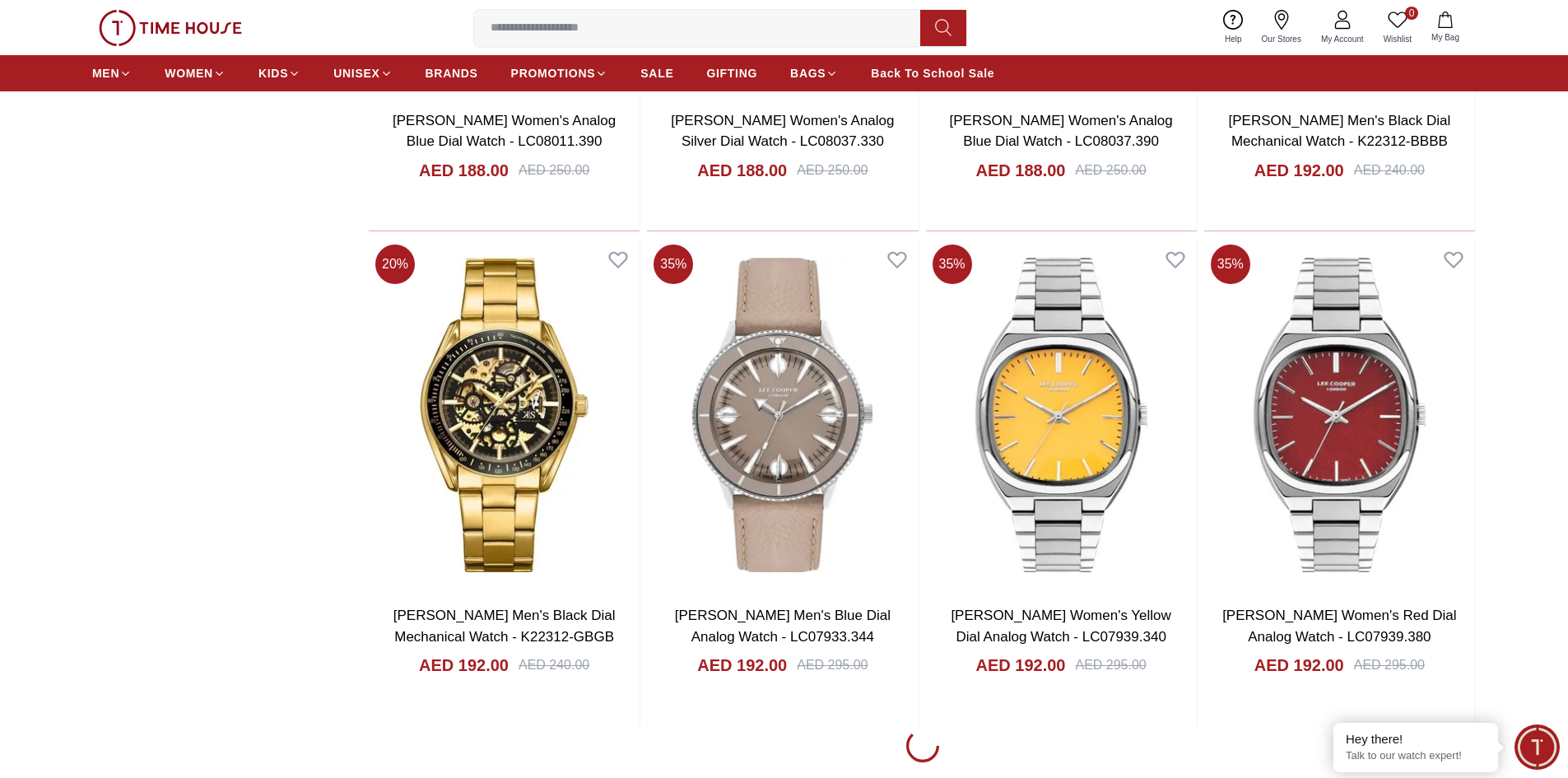
scroll to position [39705, 0]
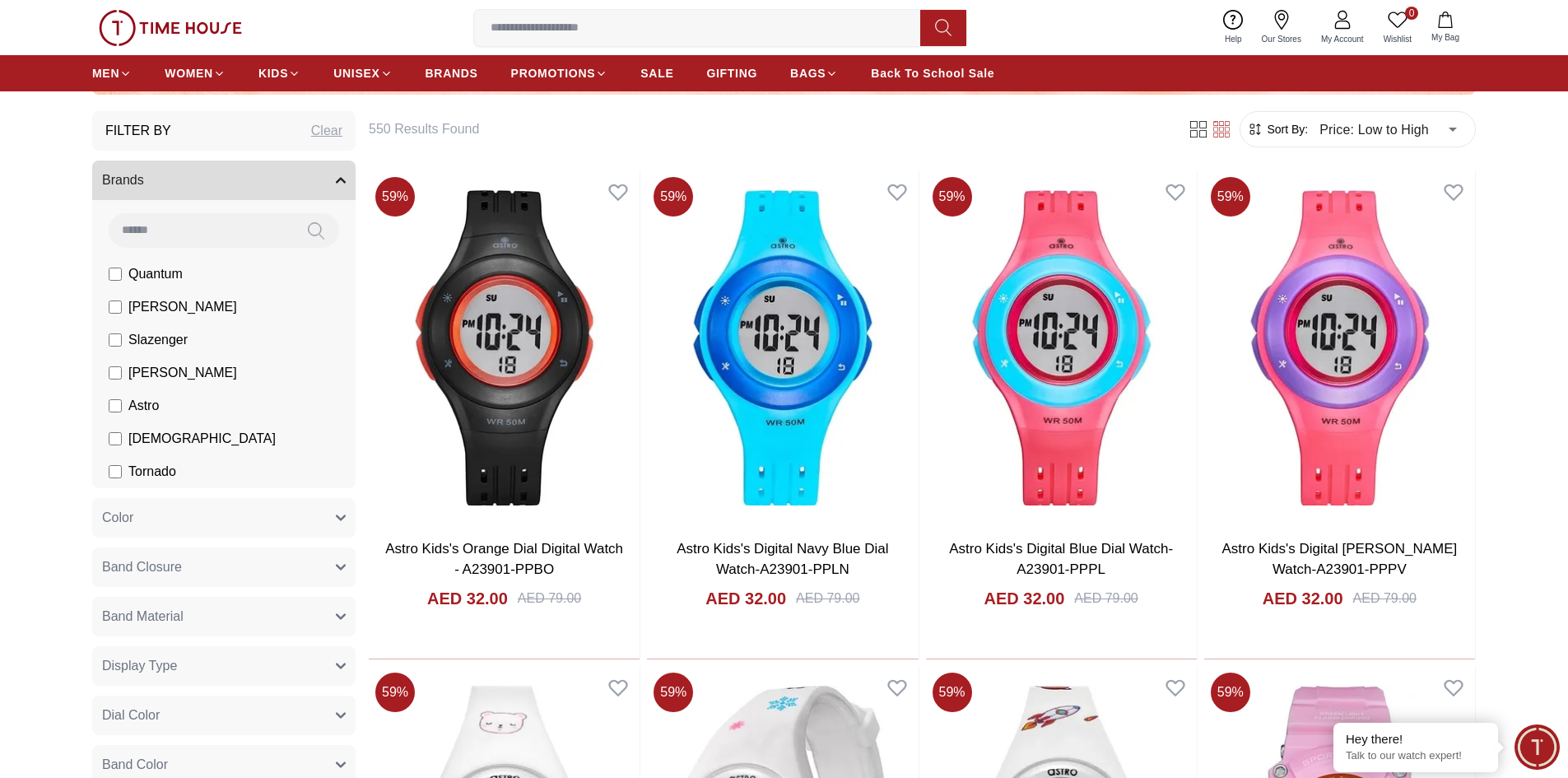
scroll to position [567, 0]
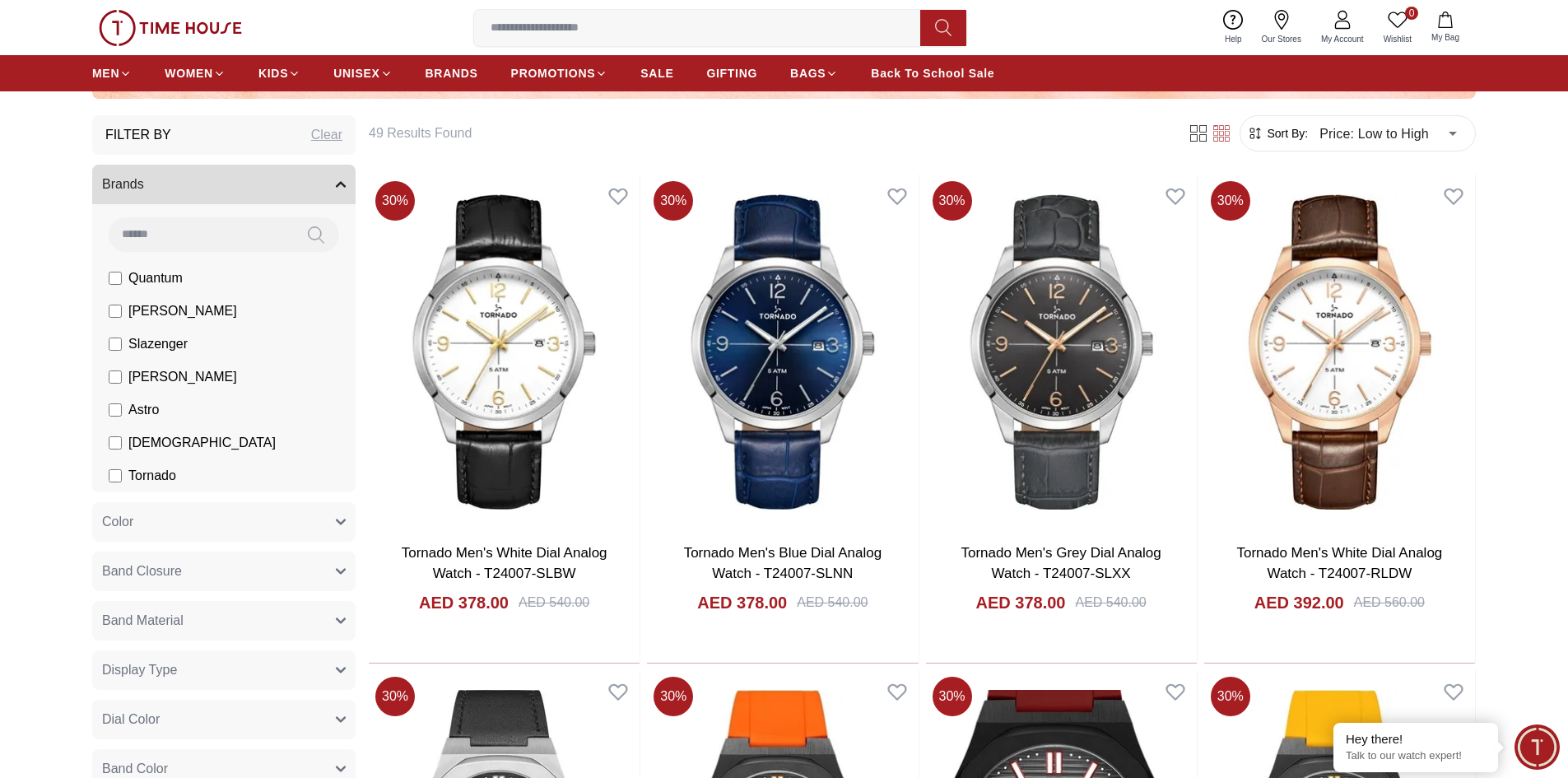
click at [111, 304] on label "[PERSON_NAME]" at bounding box center [173, 310] width 128 height 19
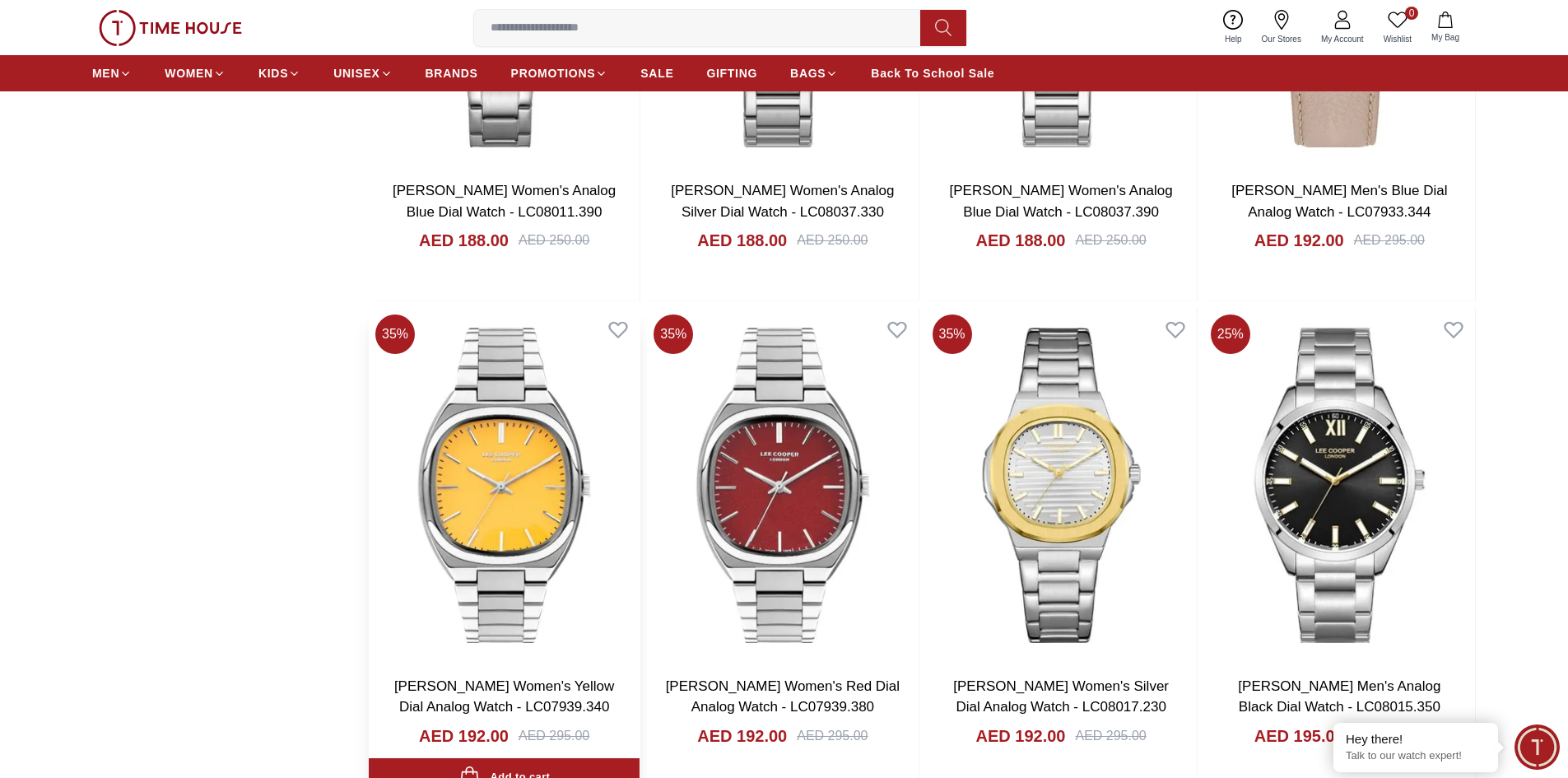
scroll to position [2625, 0]
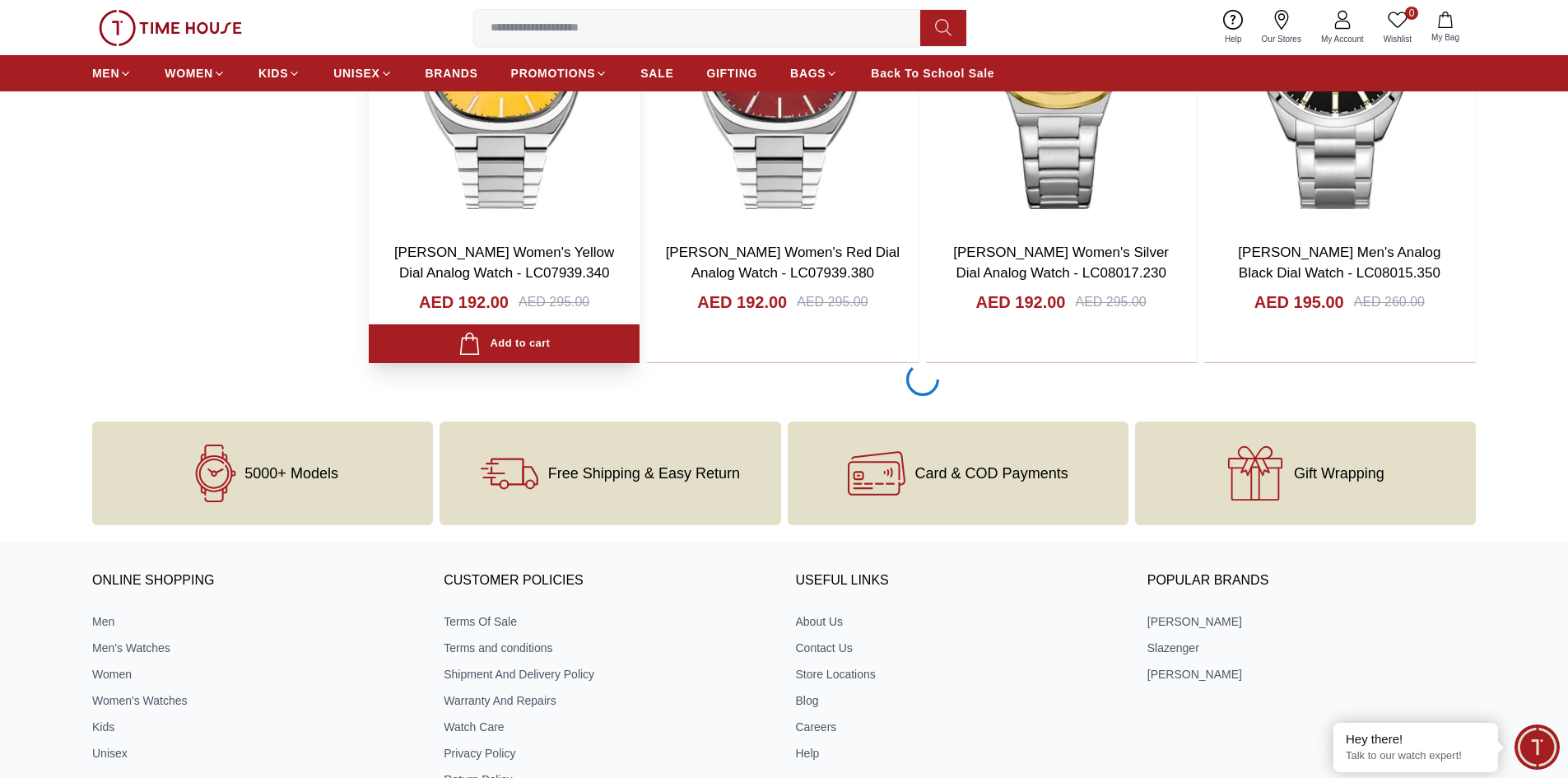
scroll to position [2955, 0]
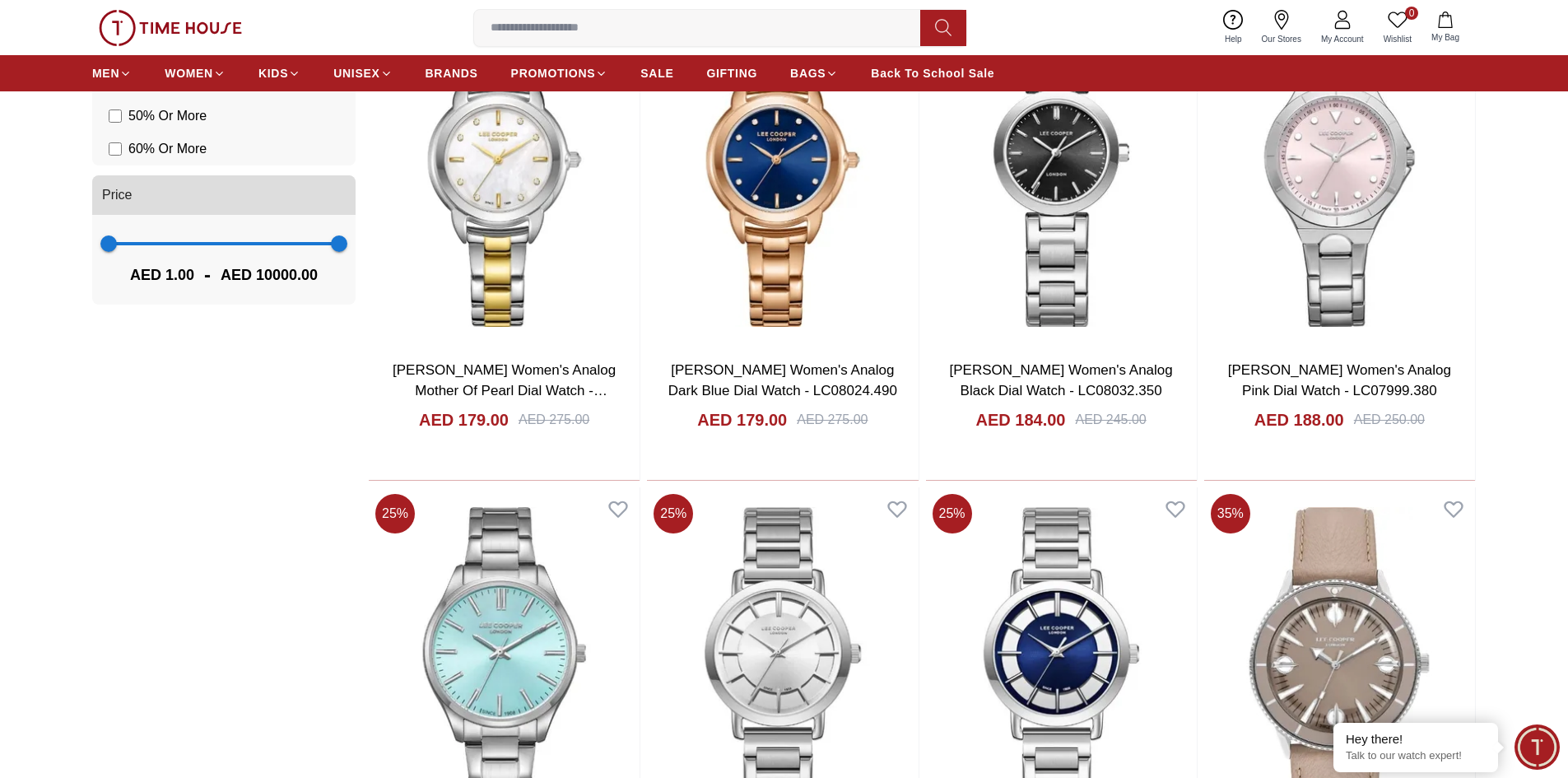
scroll to position [1719, 0]
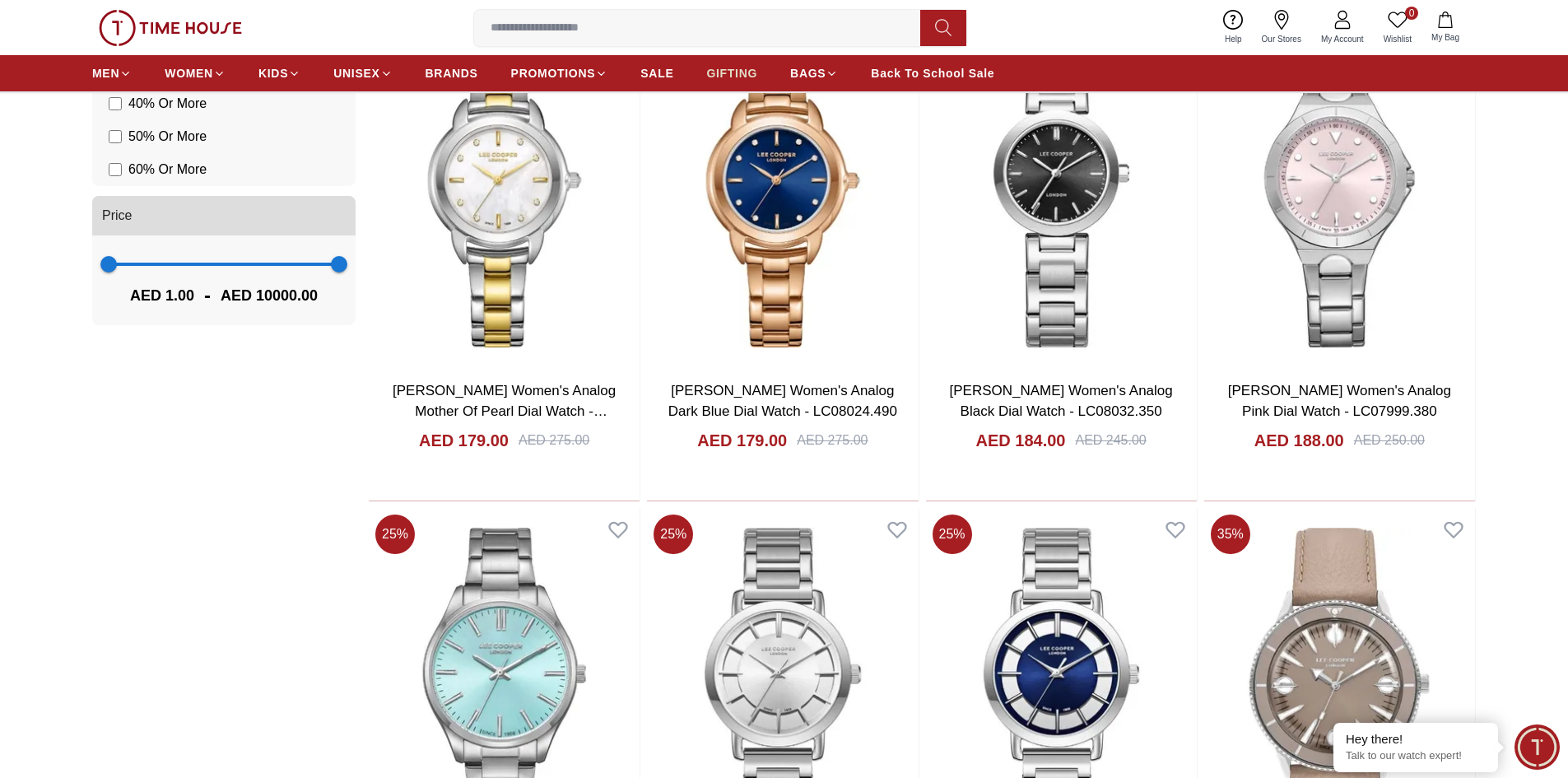
click at [736, 67] on span "GIFTING" at bounding box center [732, 73] width 51 height 16
type input "******"
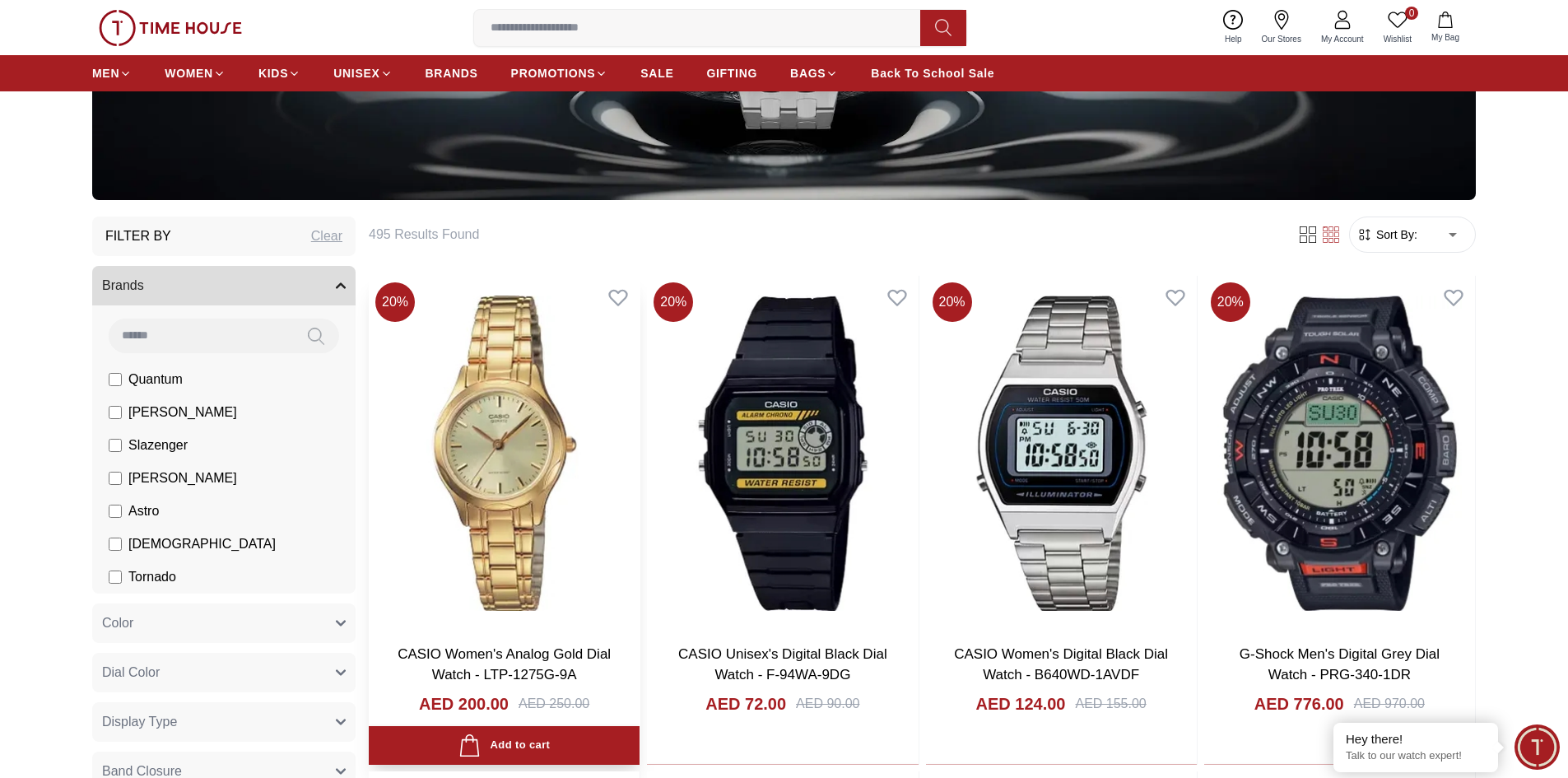
scroll to position [494, 0]
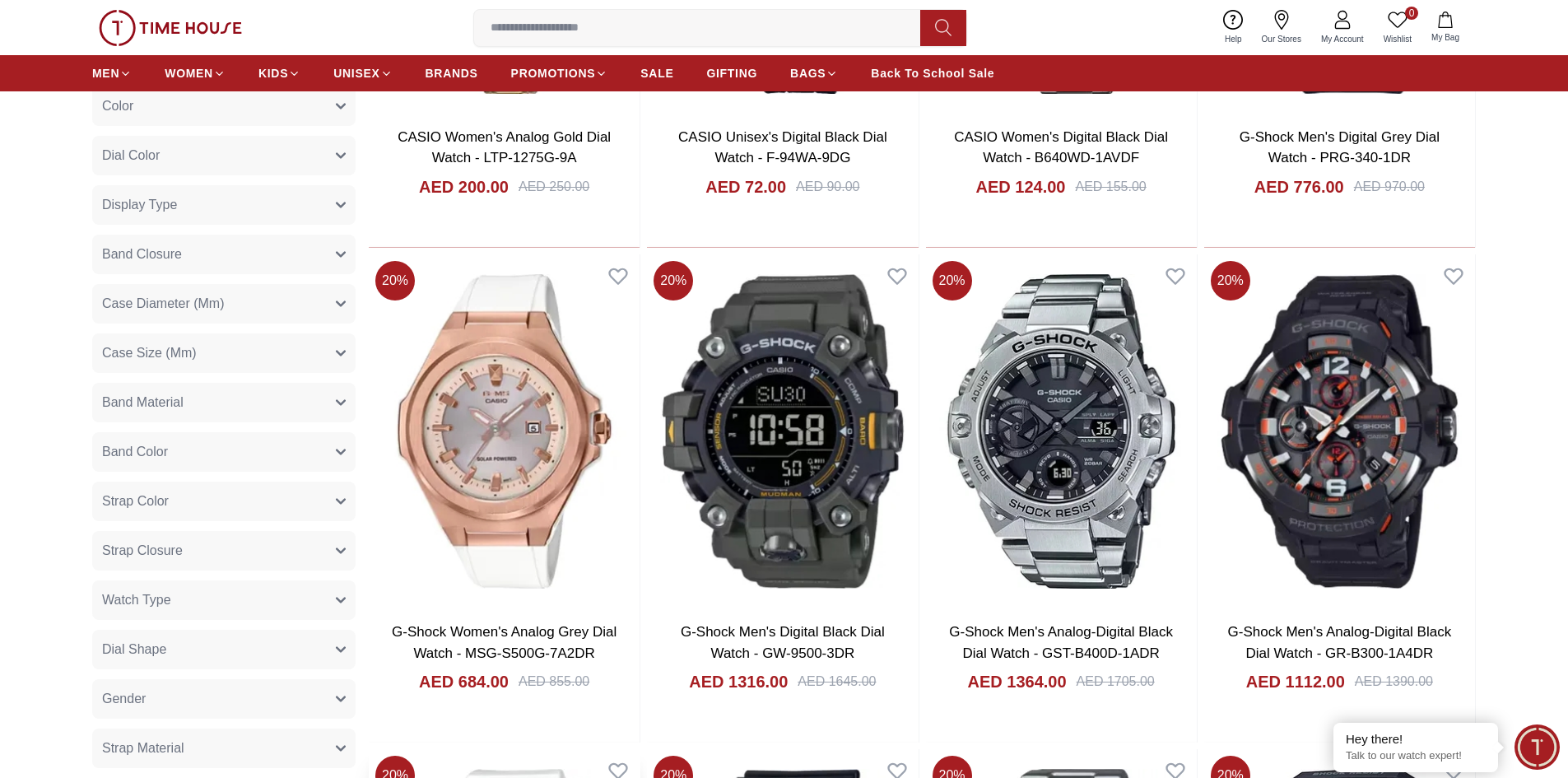
scroll to position [659, 0]
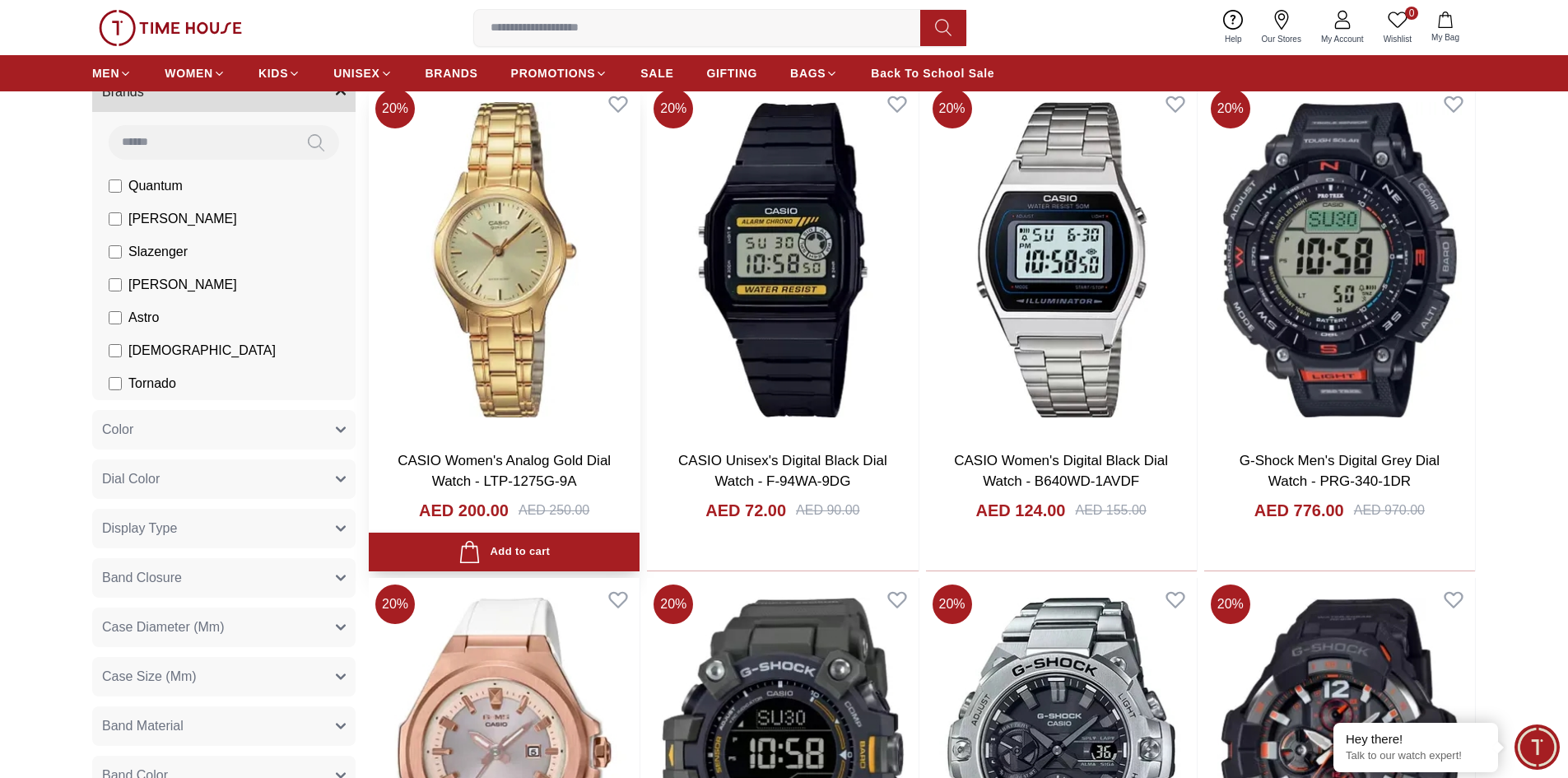
click at [514, 331] on img at bounding box center [504, 259] width 270 height 354
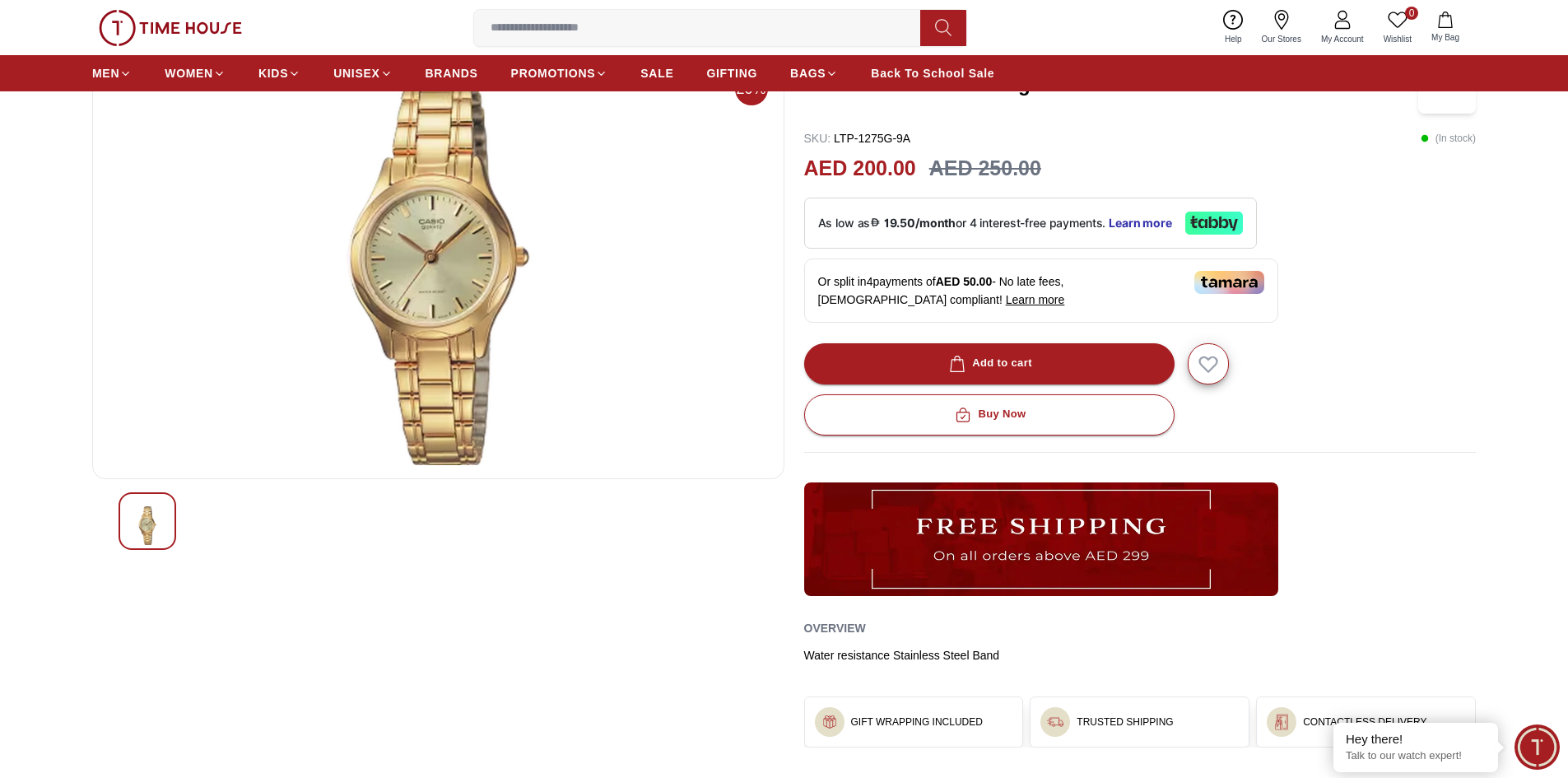
scroll to position [82, 0]
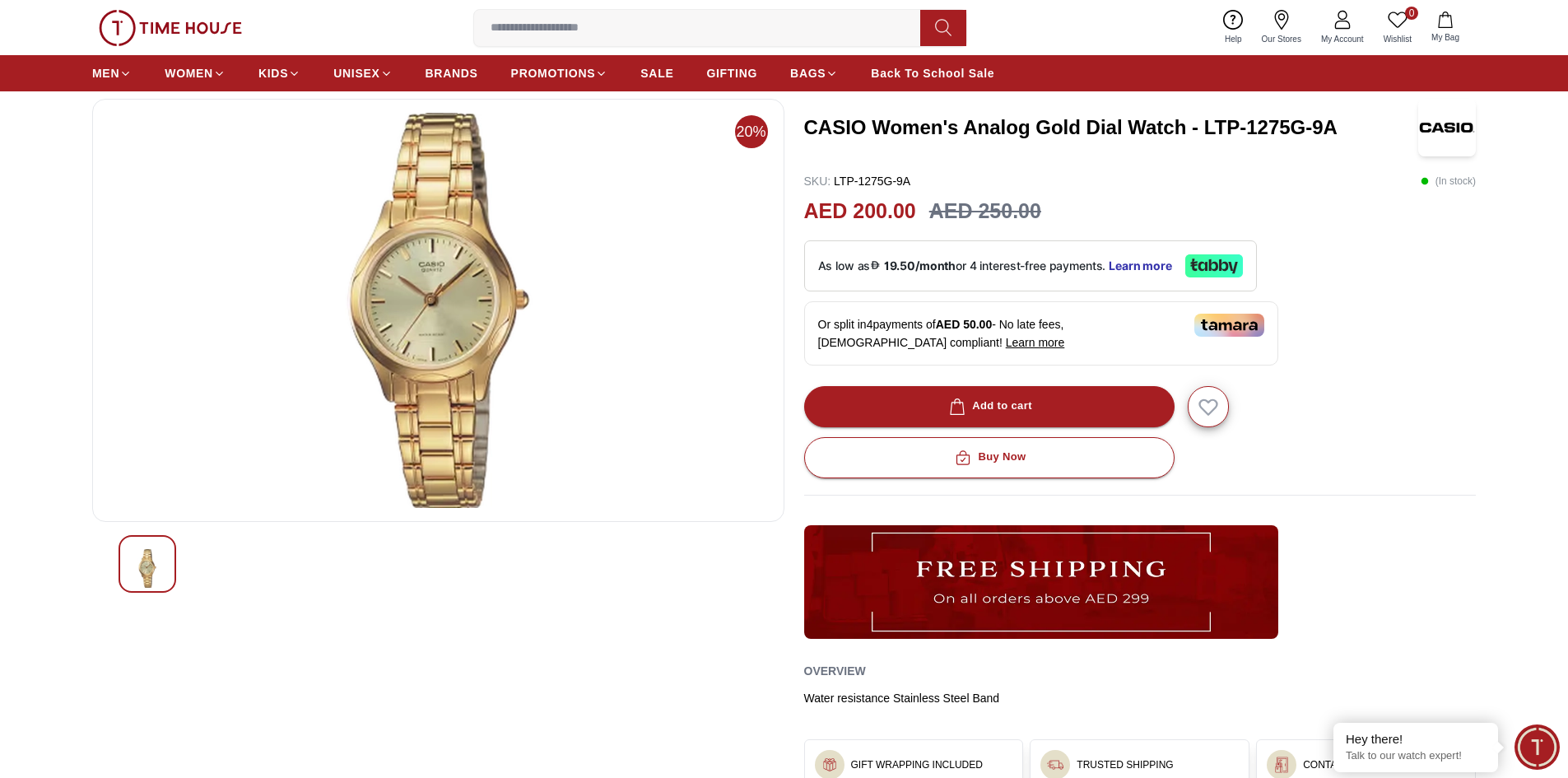
scroll to position [659, 0]
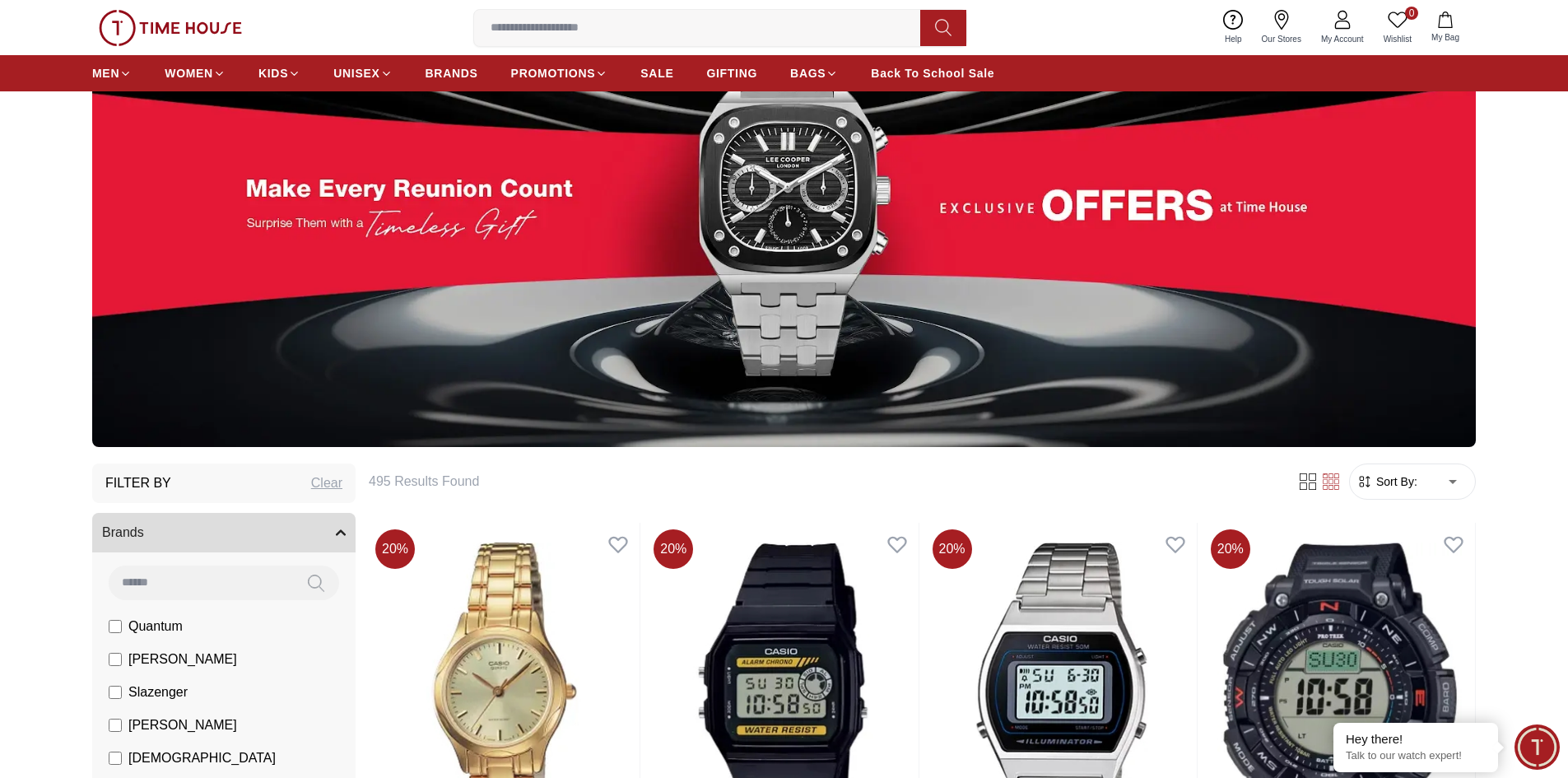
scroll to position [216, 0]
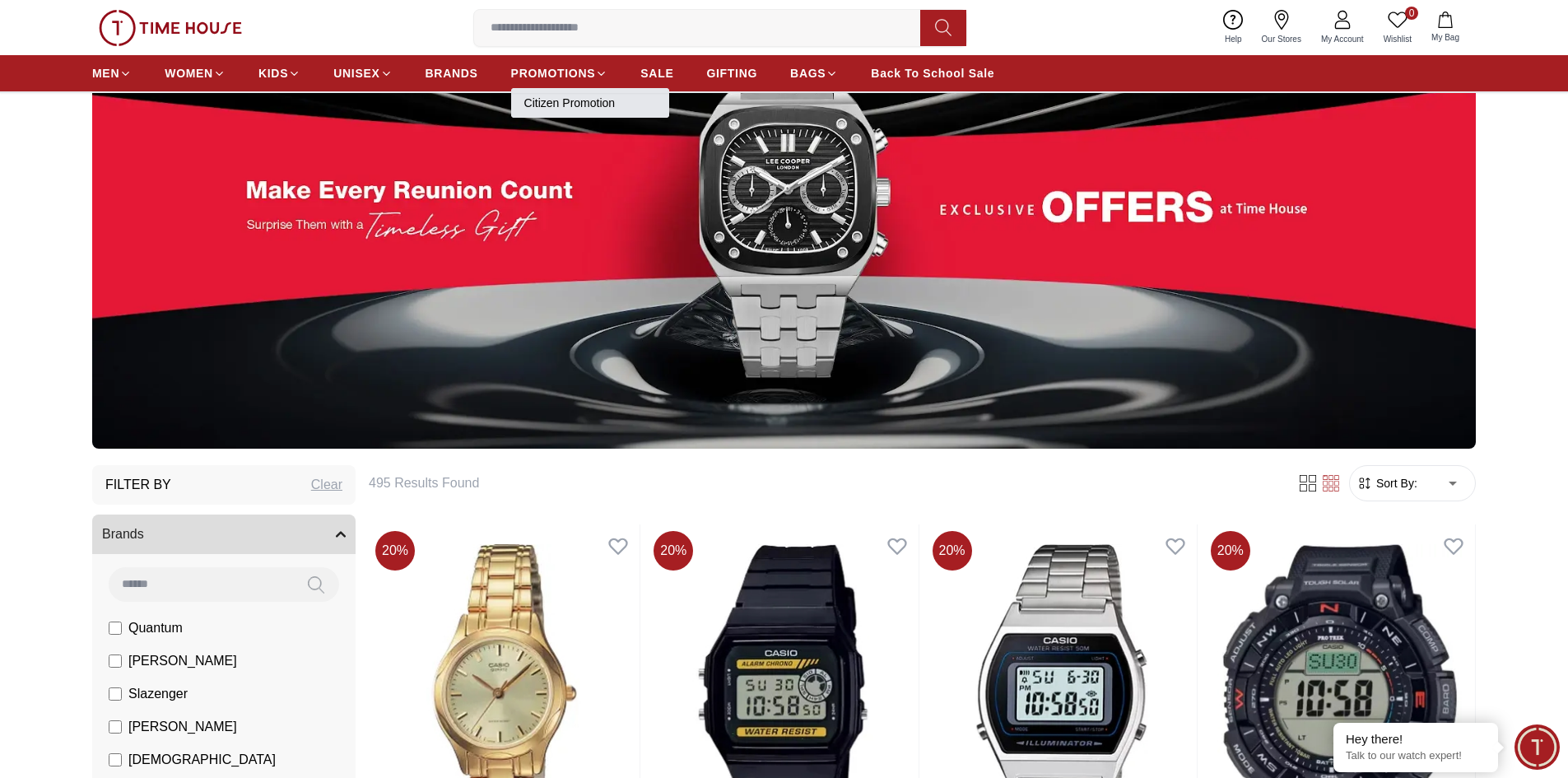
click at [531, 103] on link "Citizen Promotion" at bounding box center [590, 102] width 132 height 16
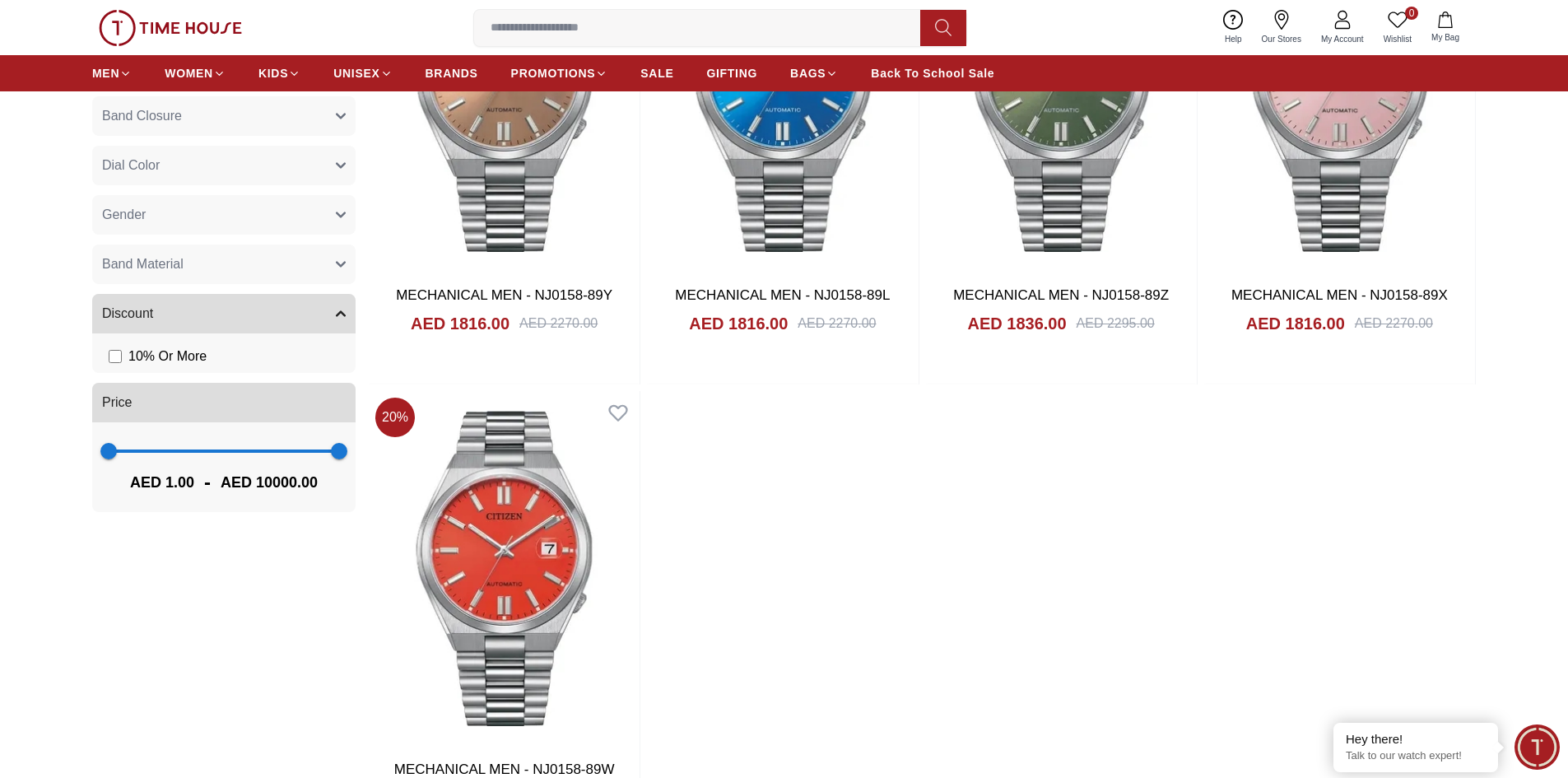
scroll to position [824, 0]
click at [943, 75] on span "Back To School Sale" at bounding box center [932, 73] width 123 height 16
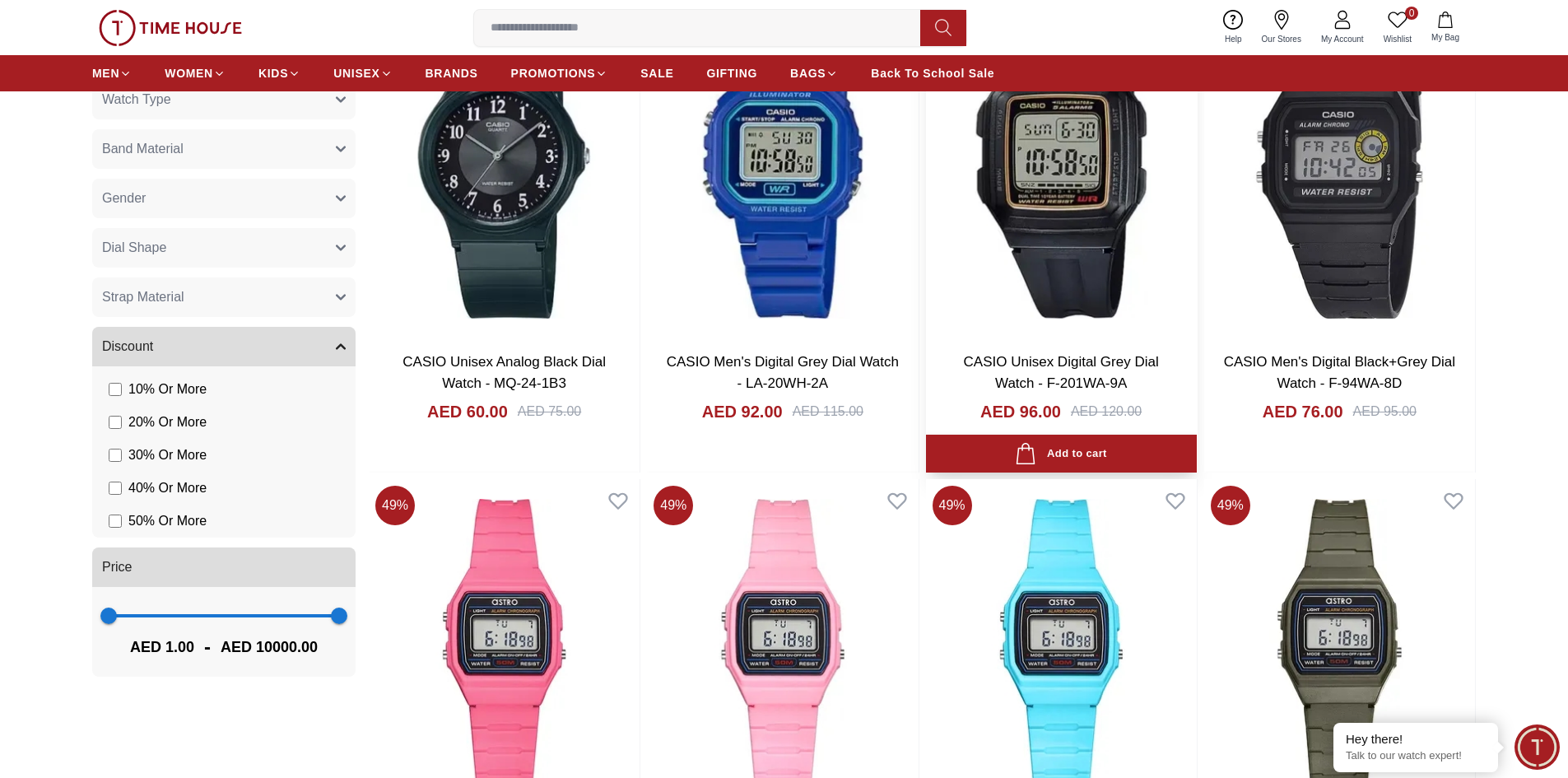
scroll to position [1318, 0]
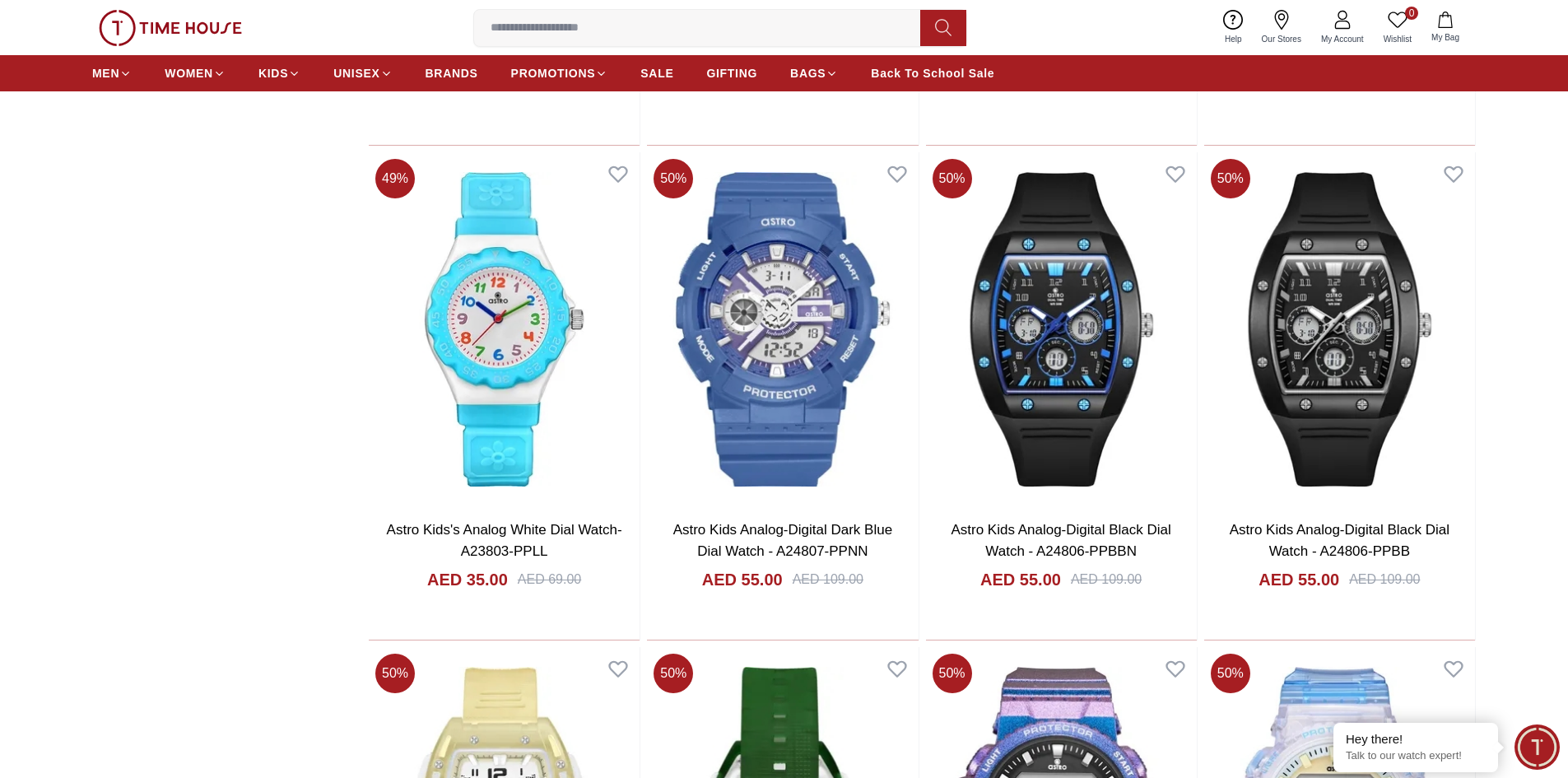
scroll to position [3129, 0]
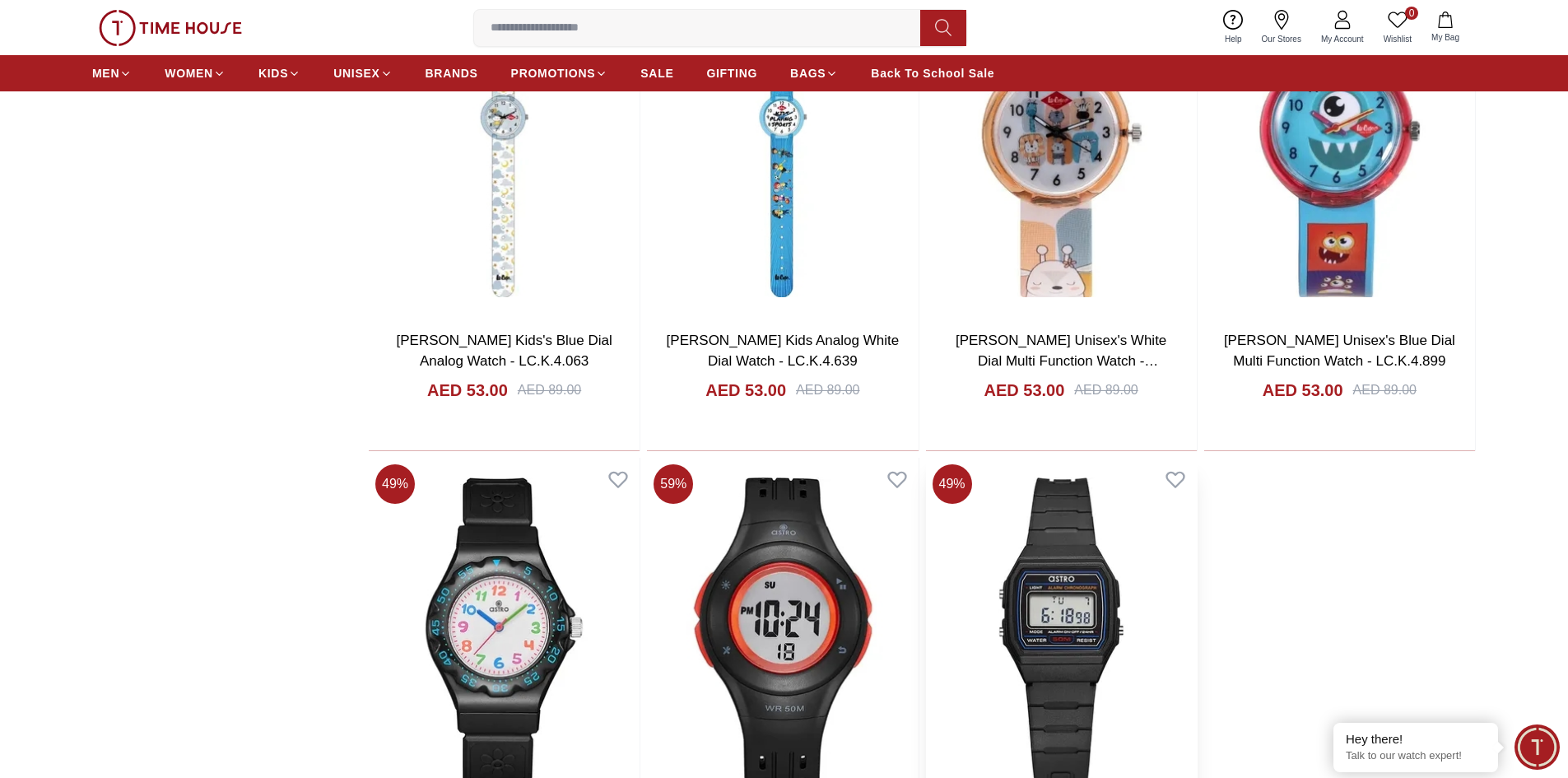
scroll to position [5188, 0]
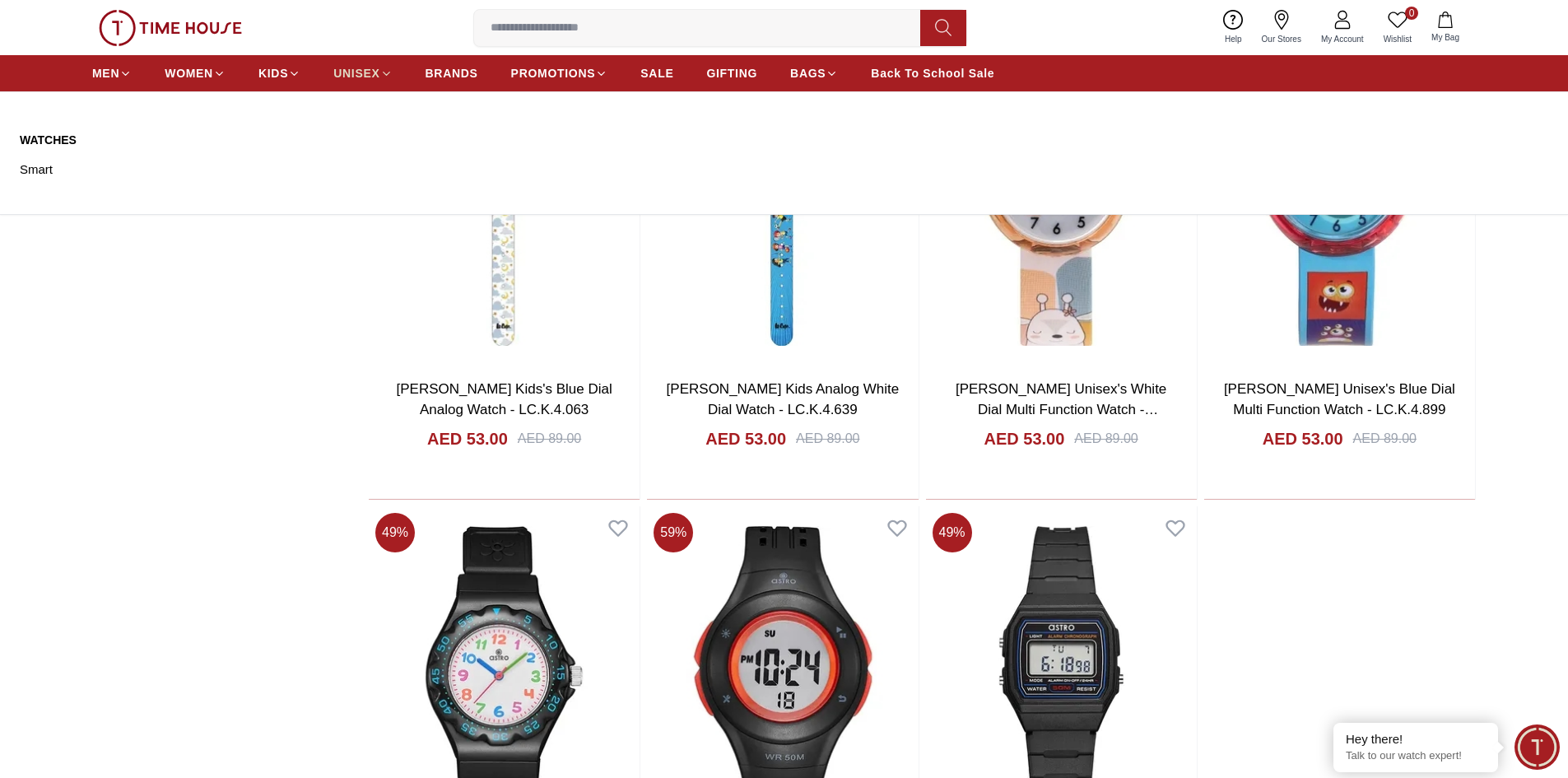
click at [340, 68] on span "UNISEX" at bounding box center [356, 73] width 46 height 16
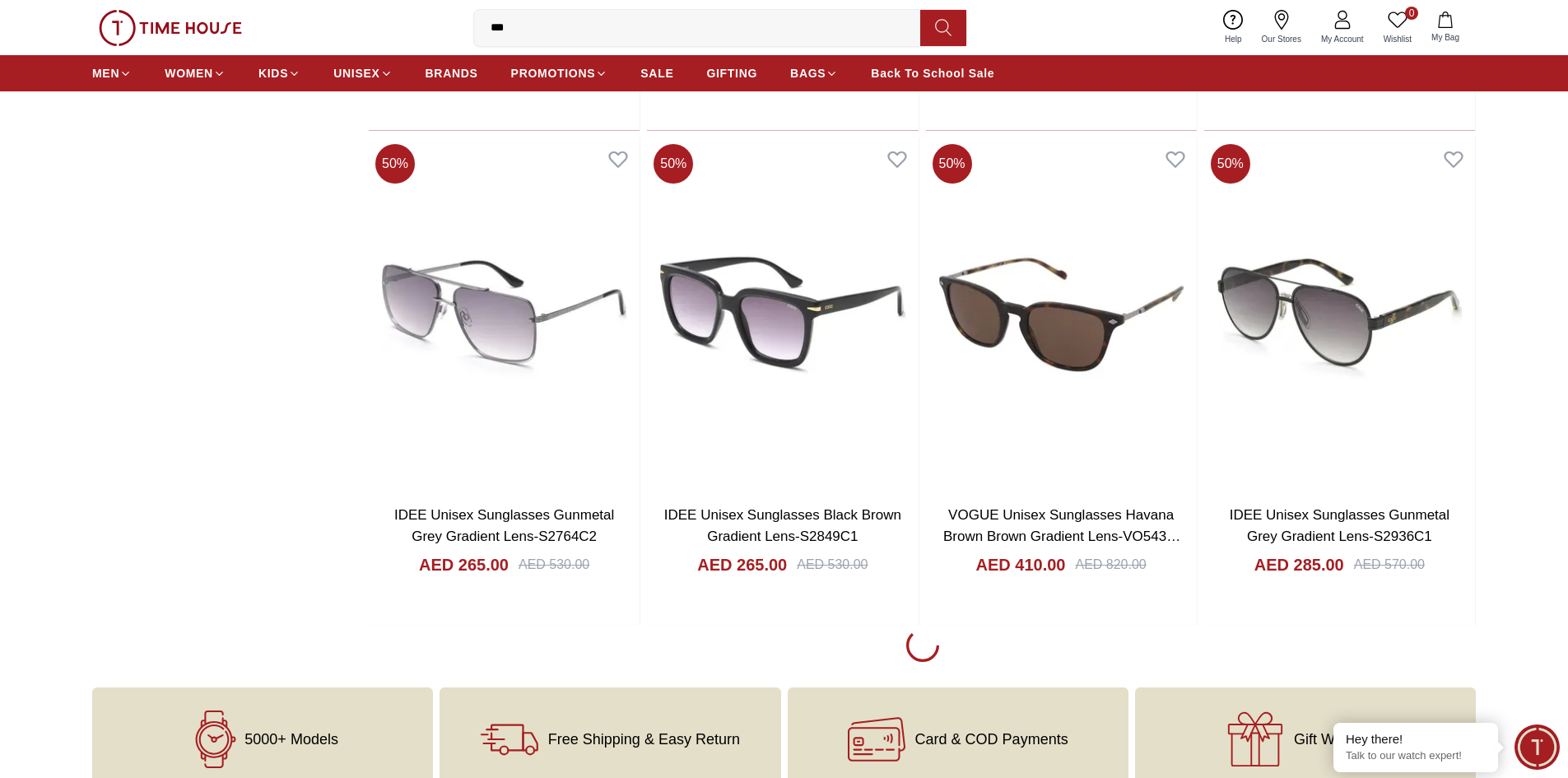
scroll to position [2306, 0]
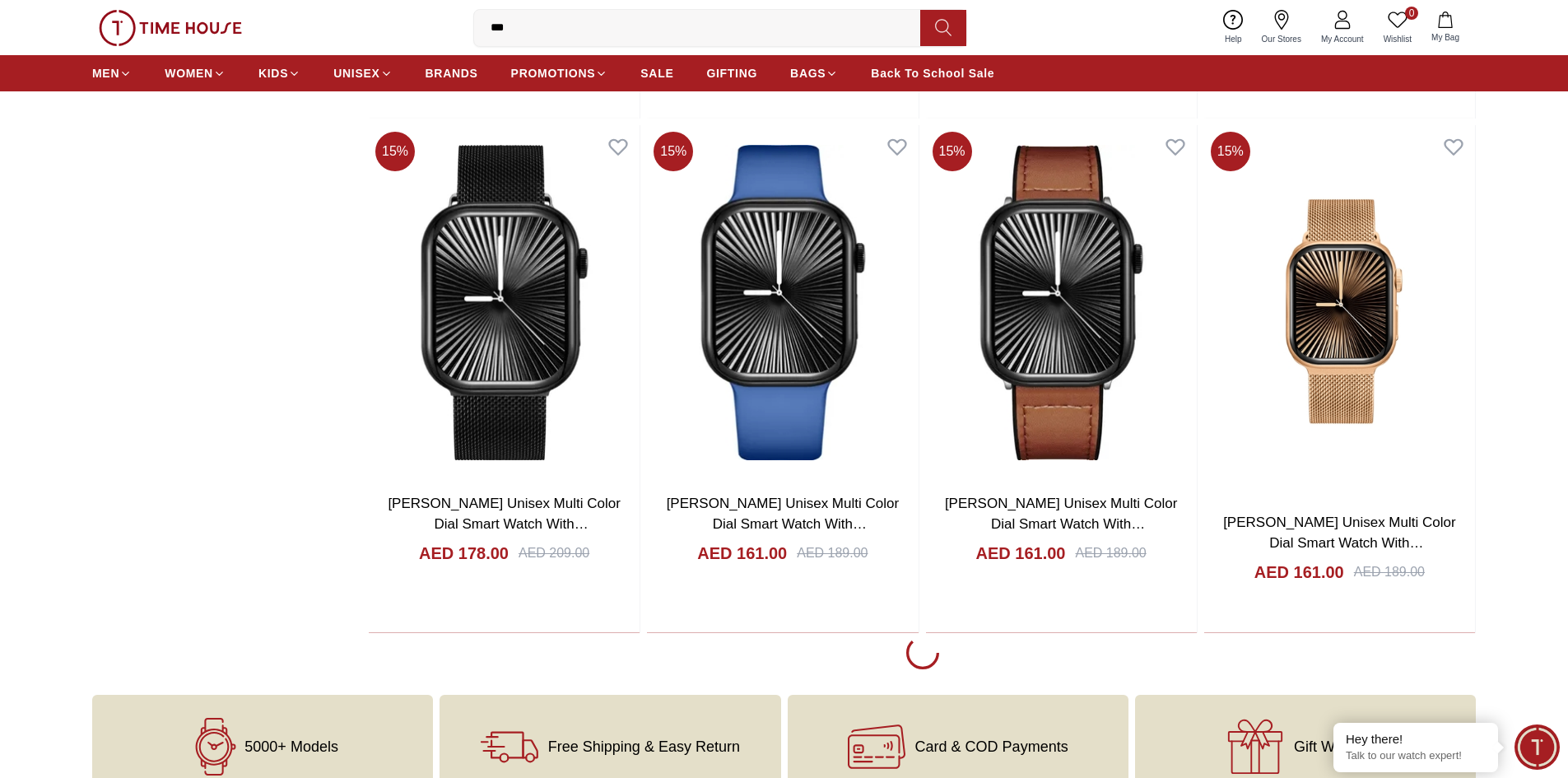
scroll to position [7082, 0]
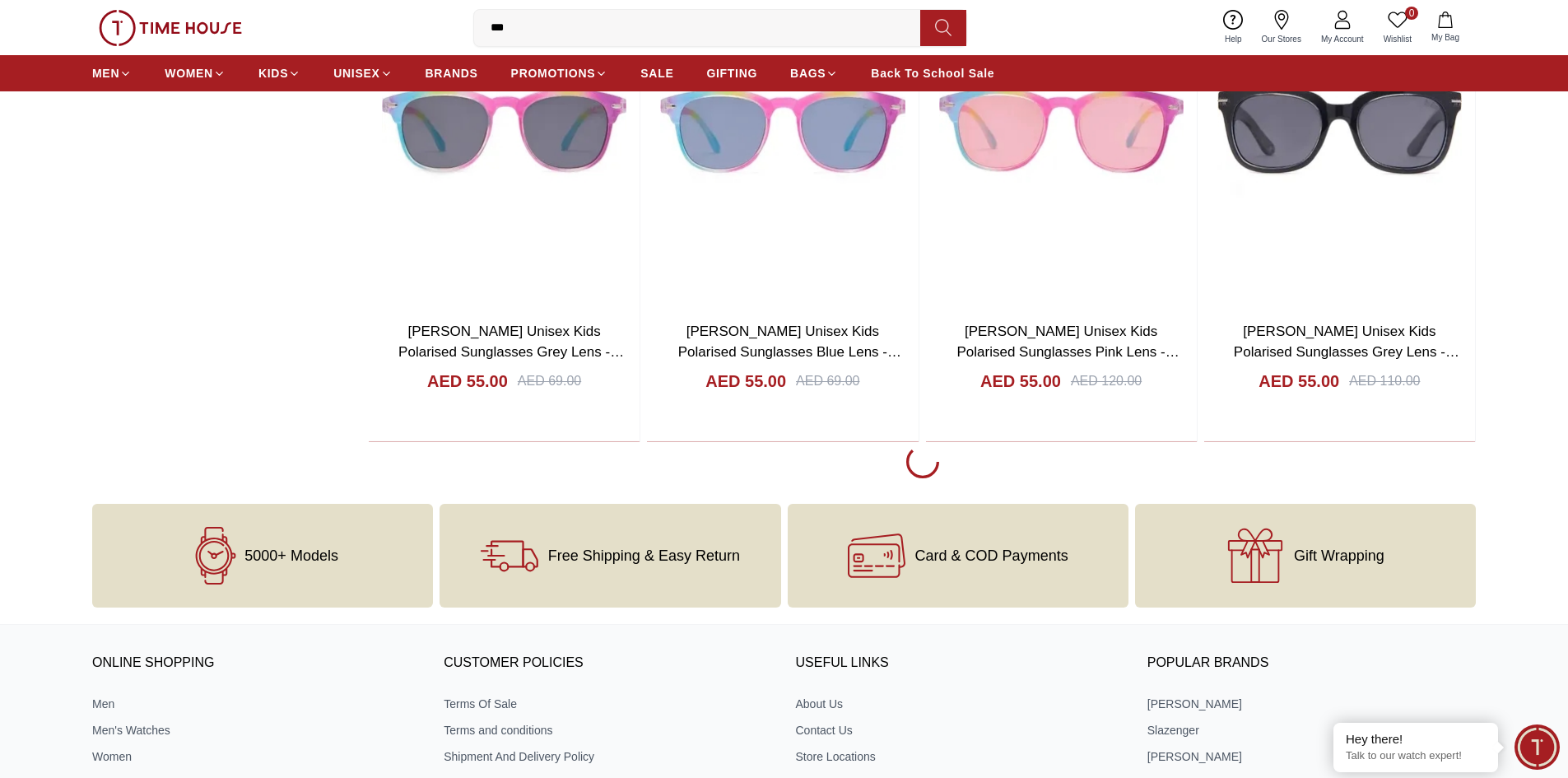
scroll to position [12270, 0]
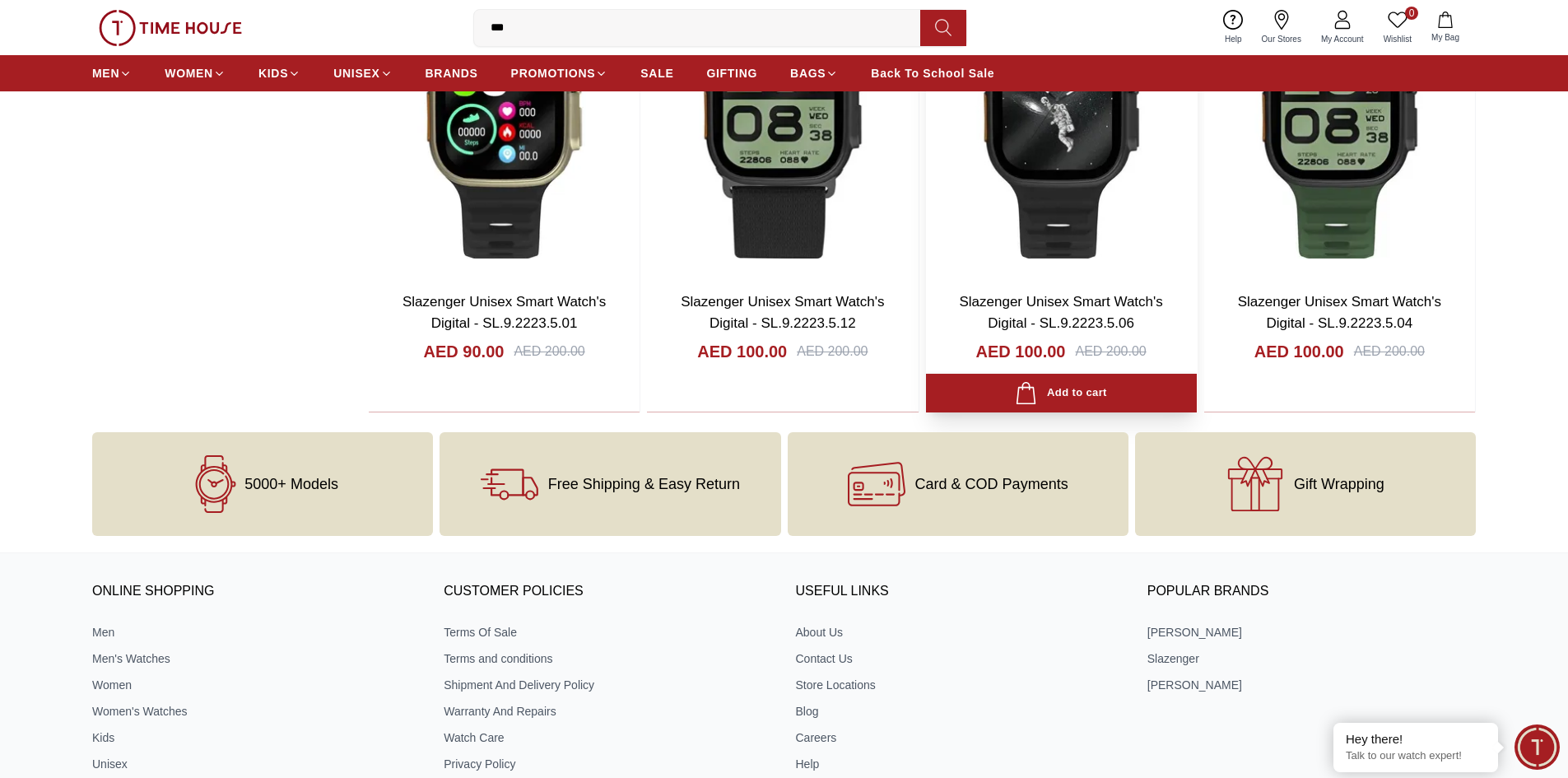
scroll to position [12764, 0]
